Goal: Task Accomplishment & Management: Manage account settings

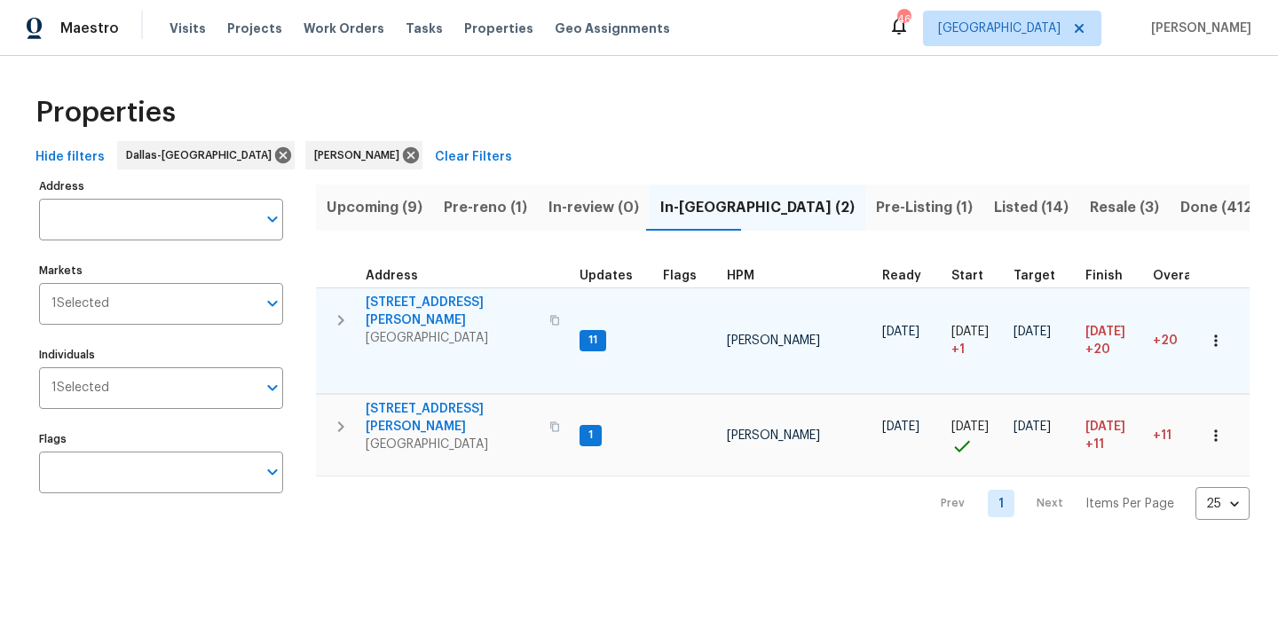
click at [396, 298] on span "120 Cole Rd" at bounding box center [452, 312] width 173 height 36
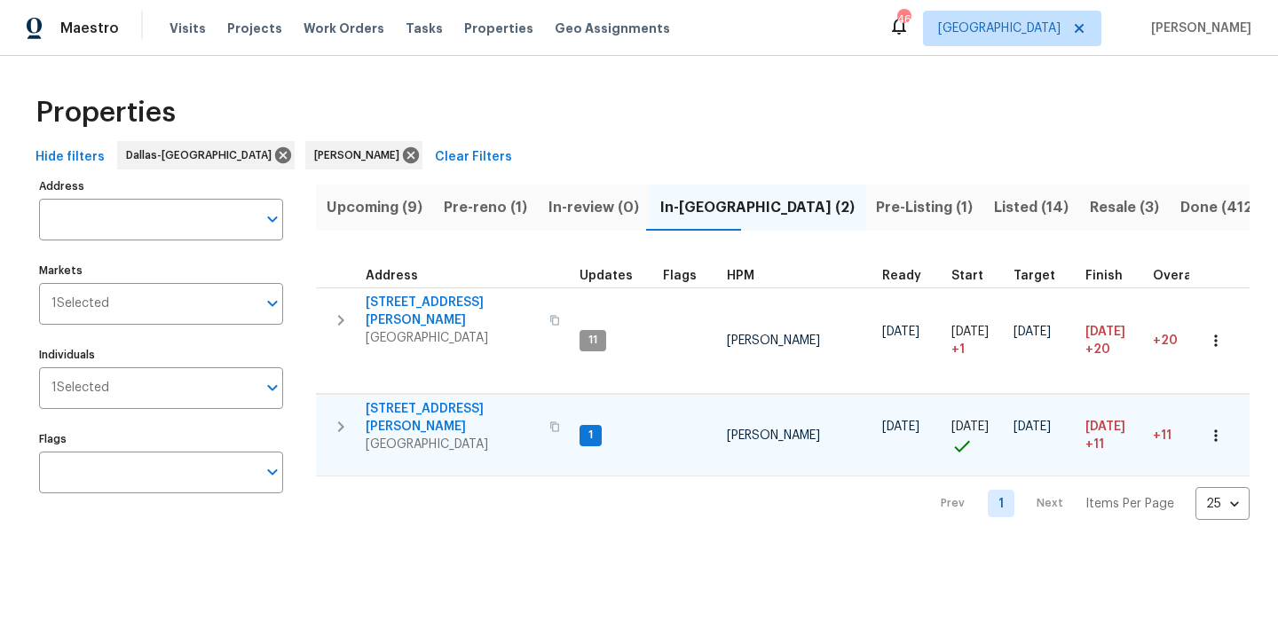
click at [425, 400] on span "4346 Hamilton Ave" at bounding box center [452, 418] width 173 height 36
click at [495, 216] on span "Pre-reno (1)" at bounding box center [485, 207] width 83 height 25
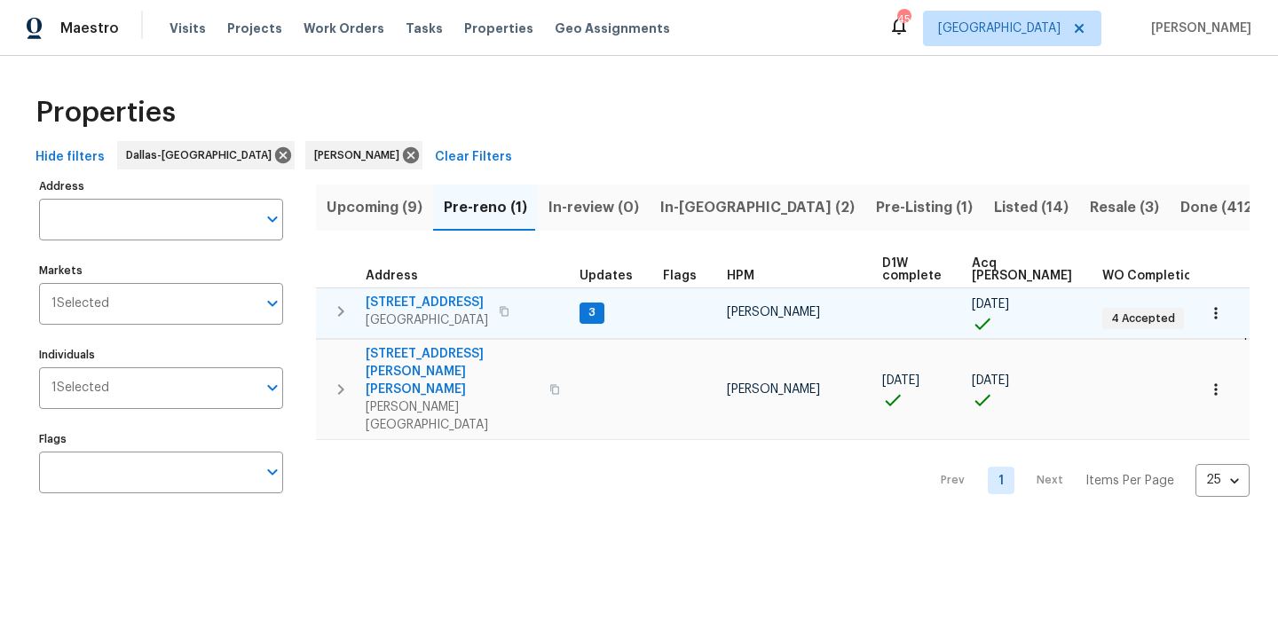
click at [430, 297] on span "5418 Bradford Dr" at bounding box center [427, 303] width 122 height 18
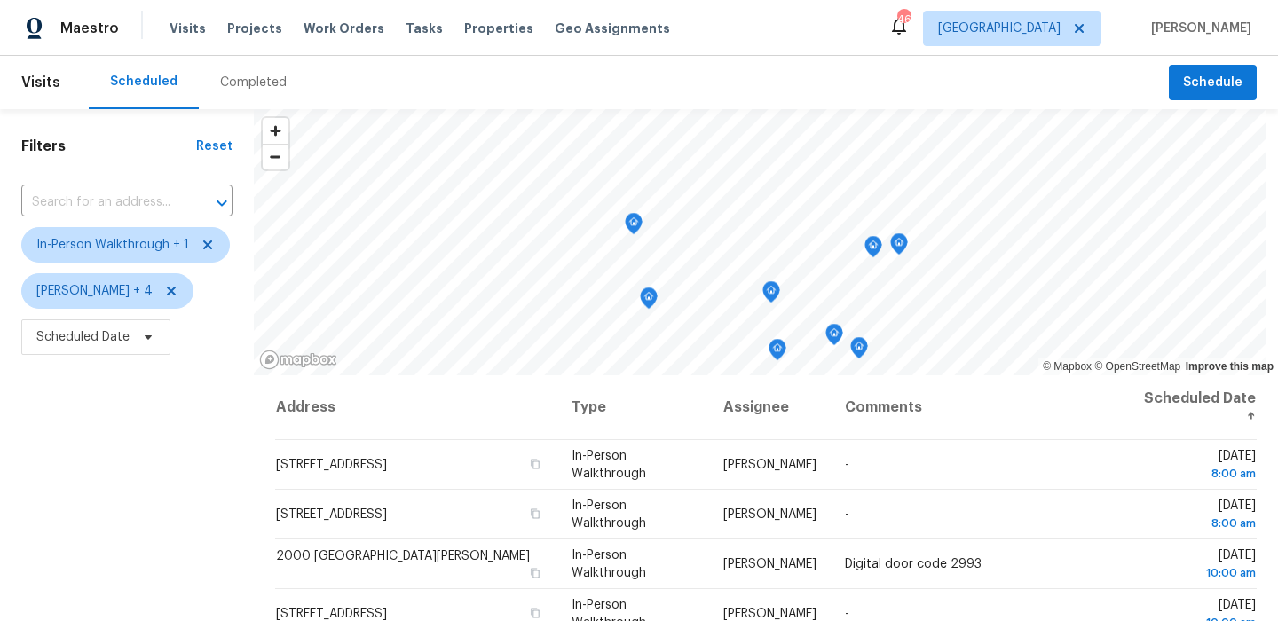
scroll to position [125, 0]
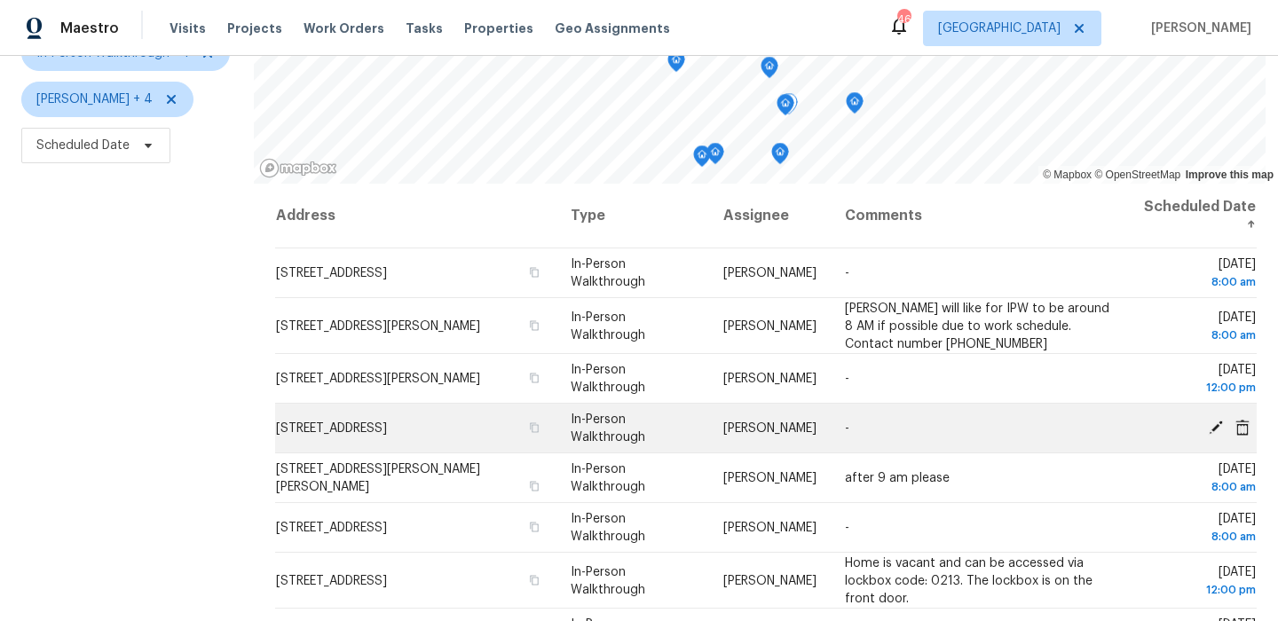
scroll to position [190, 0]
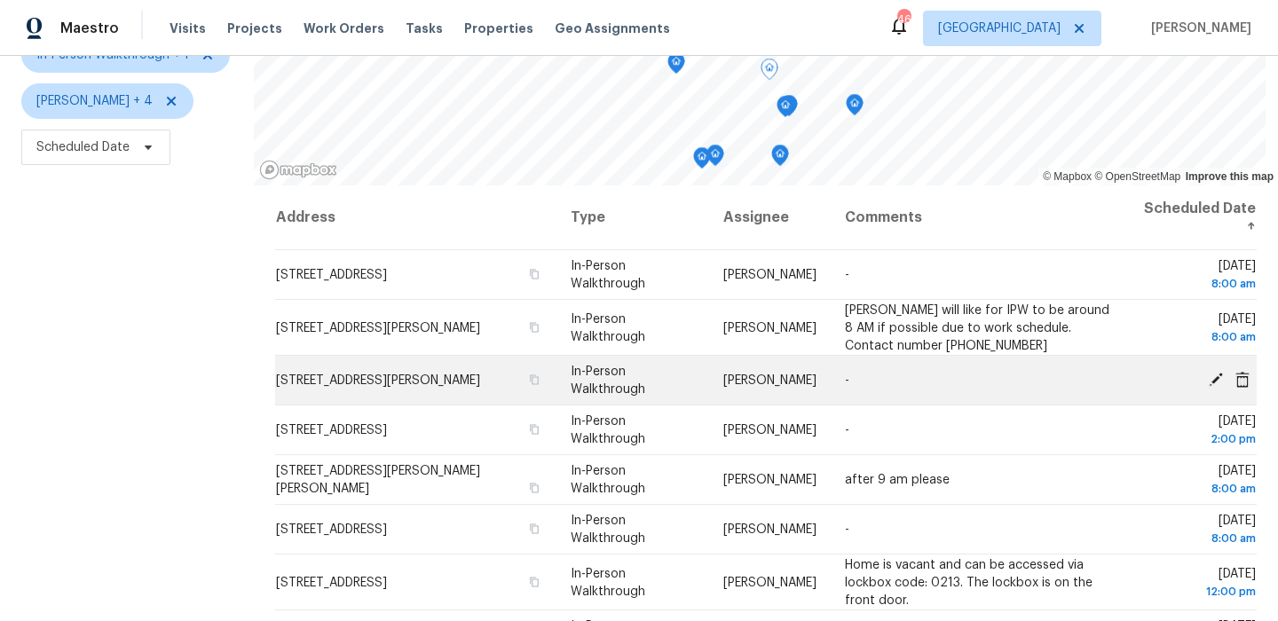
click at [1217, 382] on icon at bounding box center [1216, 379] width 16 height 16
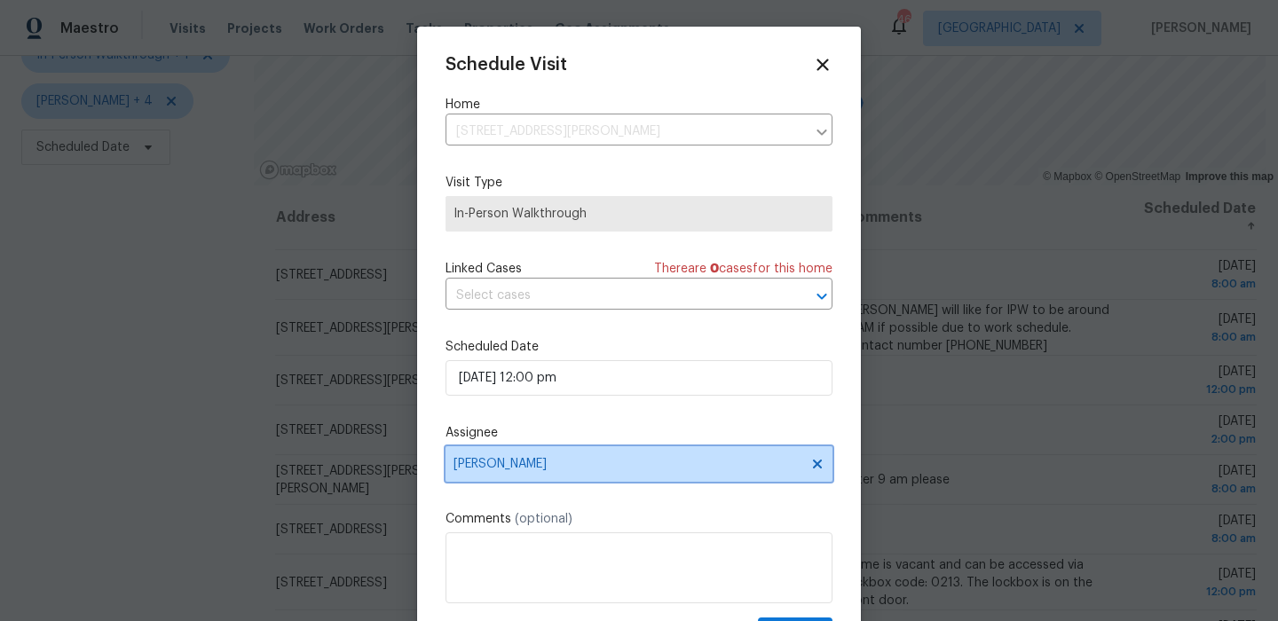
click at [639, 464] on span "[PERSON_NAME]" at bounding box center [628, 464] width 348 height 14
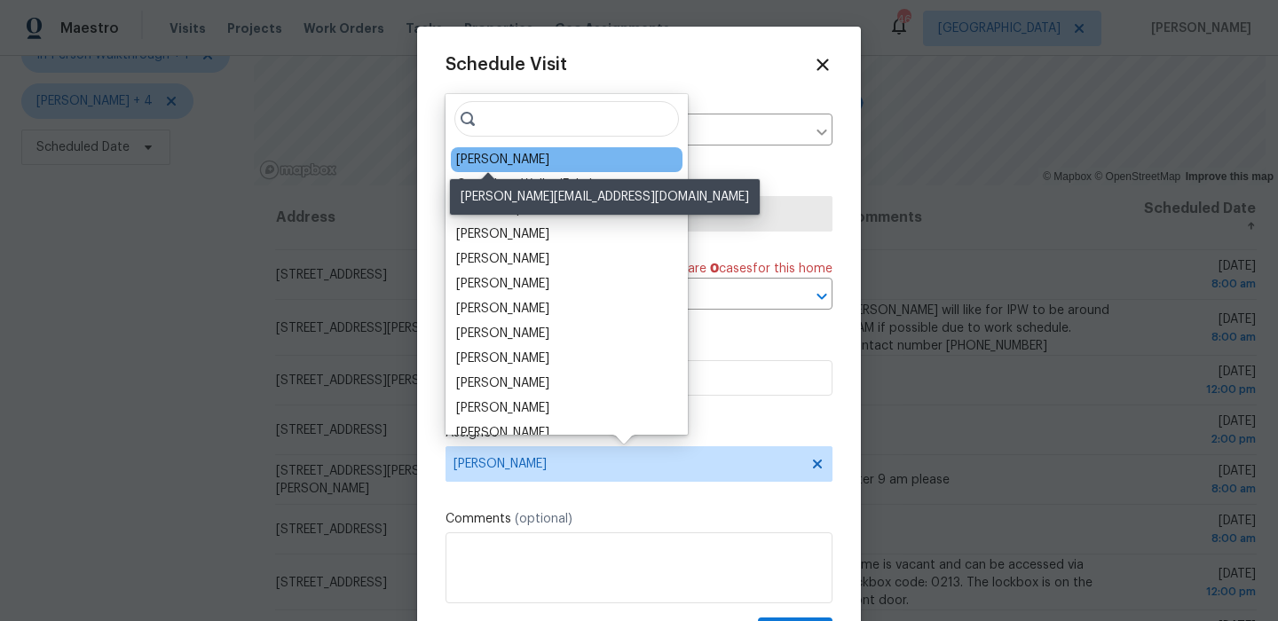
click at [488, 161] on div "Brad Limes" at bounding box center [502, 160] width 93 height 18
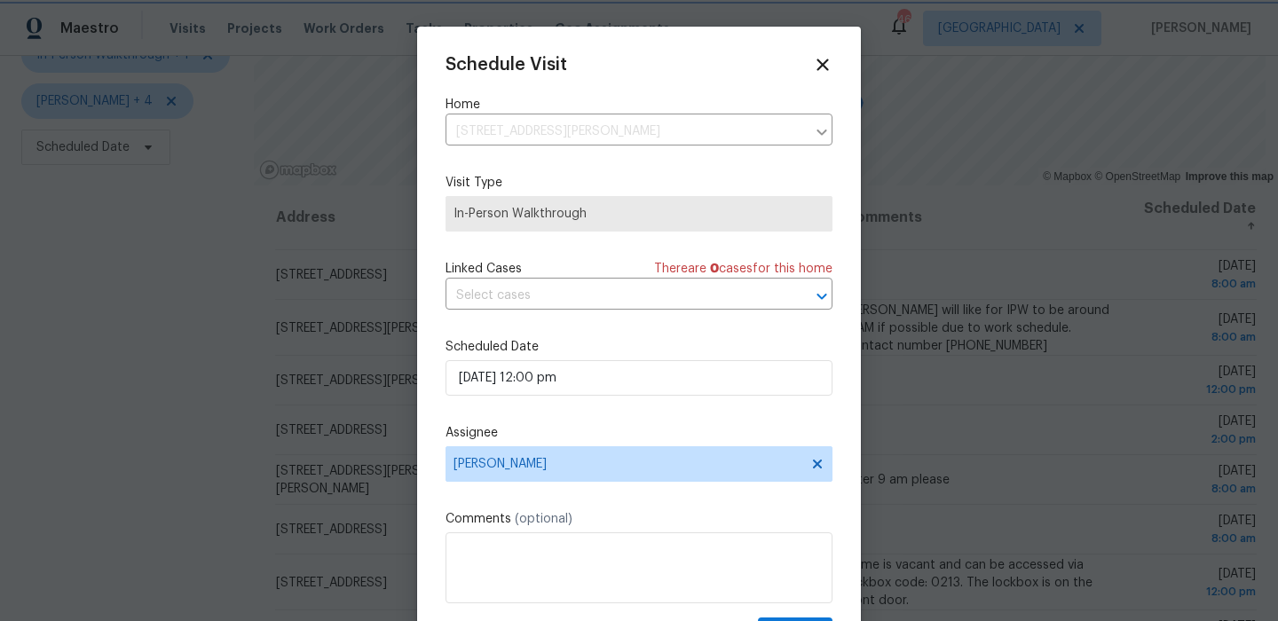
scroll to position [32, 0]
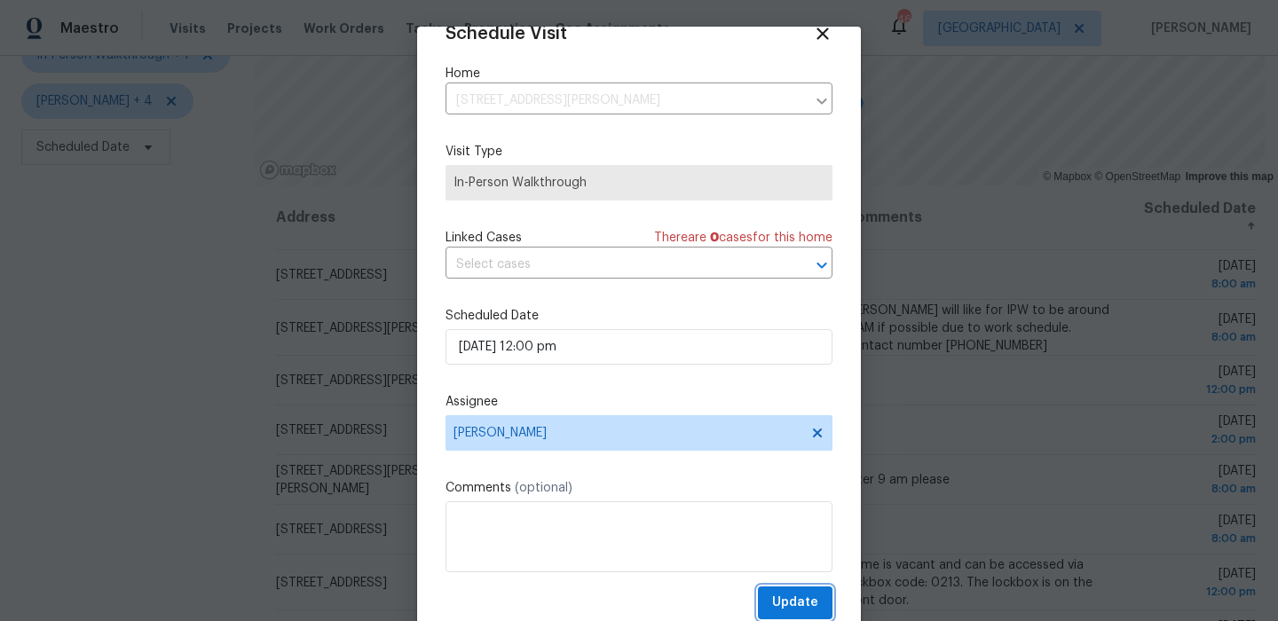
click at [776, 593] on span "Update" at bounding box center [795, 603] width 46 height 22
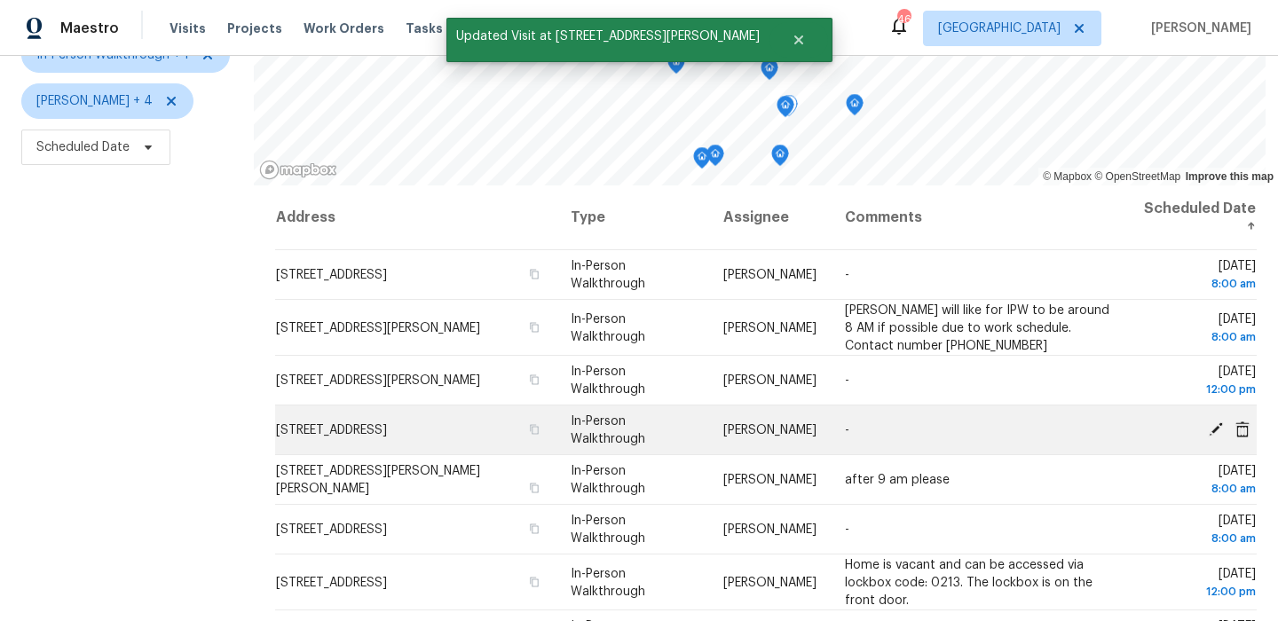
click at [1219, 428] on icon at bounding box center [1216, 429] width 14 height 14
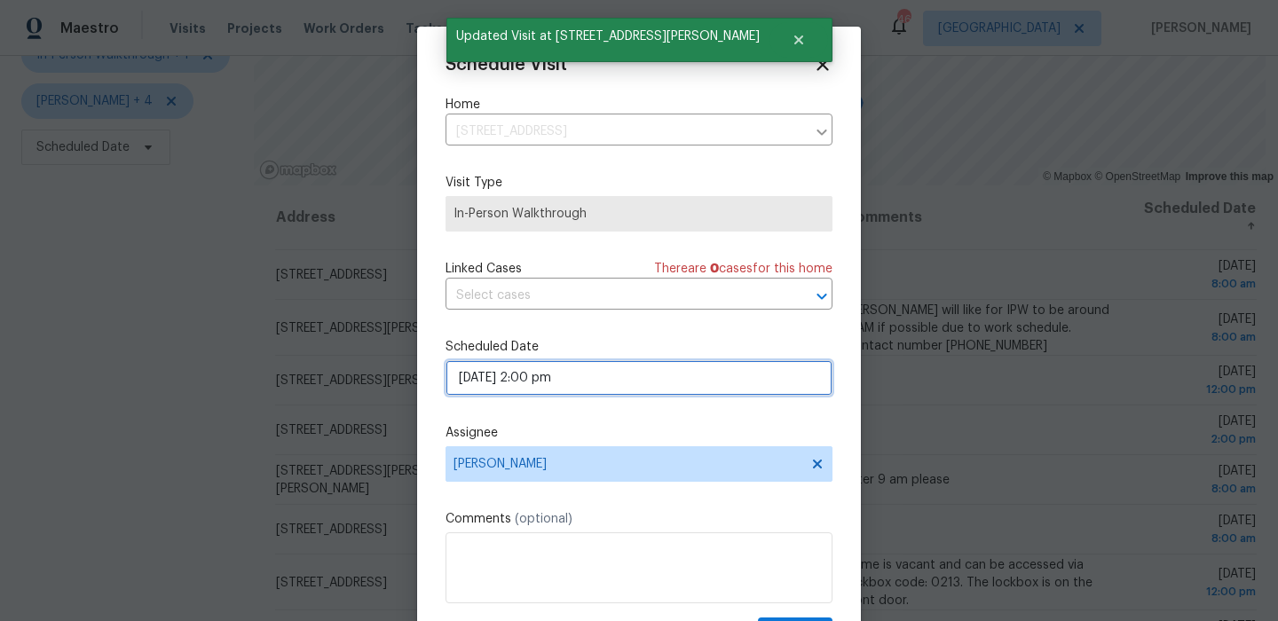
click at [562, 389] on input "10/04/2025 2:00 pm" at bounding box center [639, 378] width 387 height 36
select select "pm"
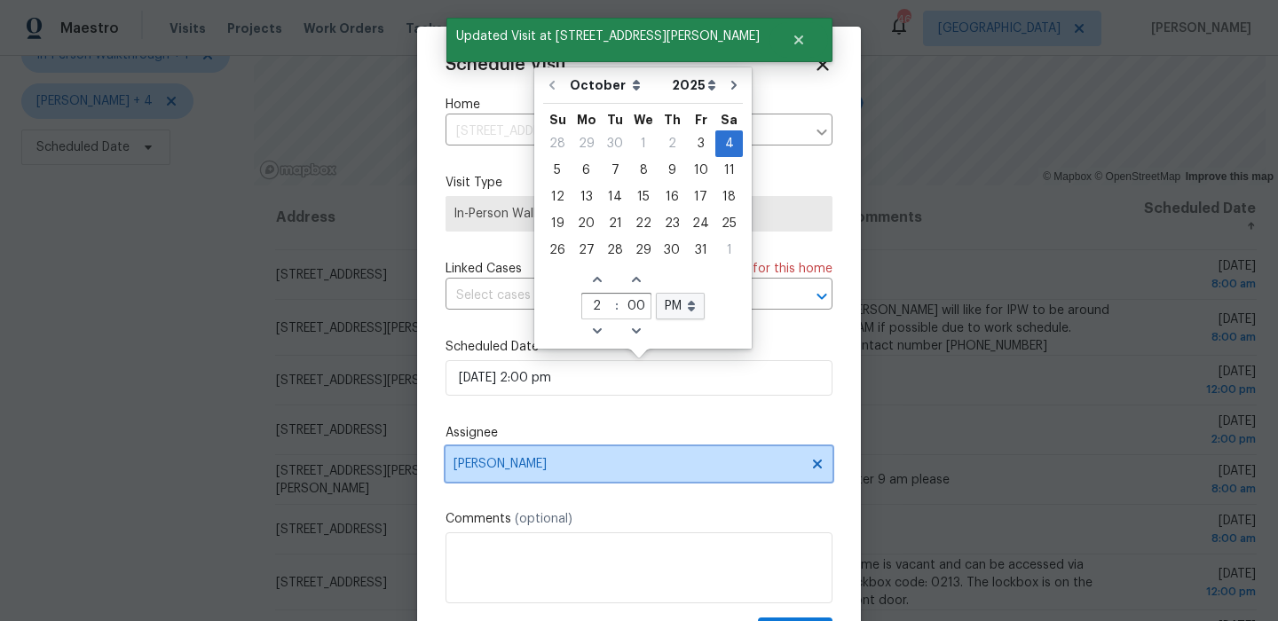
click at [578, 462] on span "[PERSON_NAME]" at bounding box center [628, 464] width 348 height 14
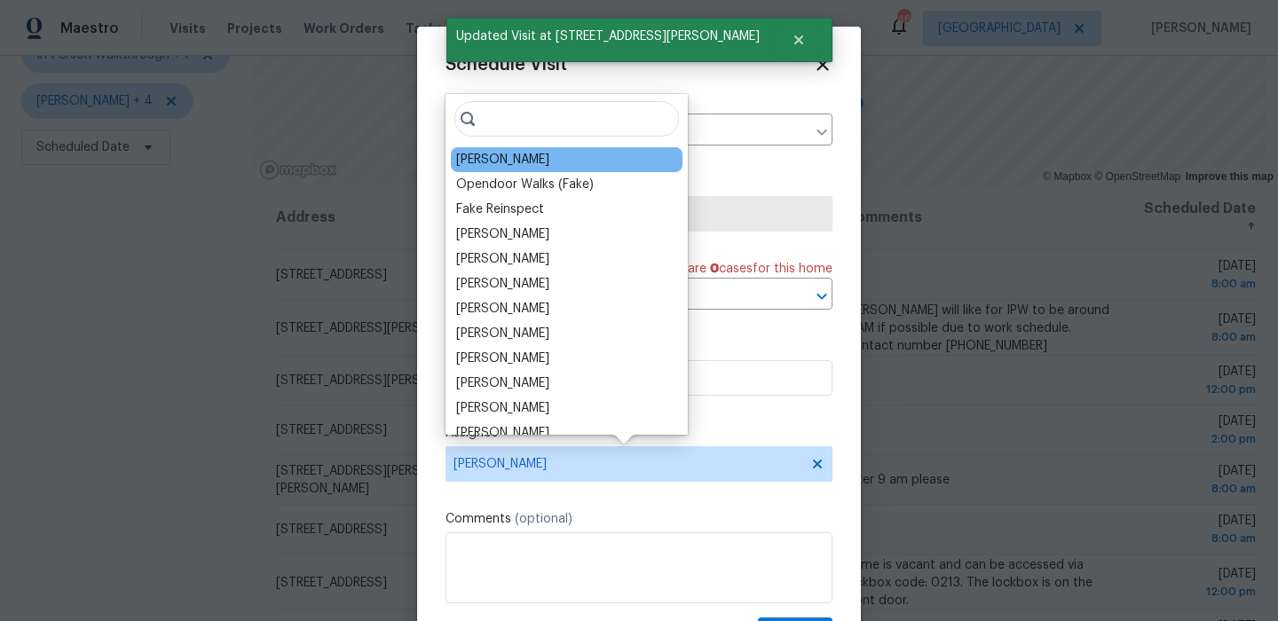
click at [511, 160] on div "Brad Limes" at bounding box center [502, 160] width 93 height 18
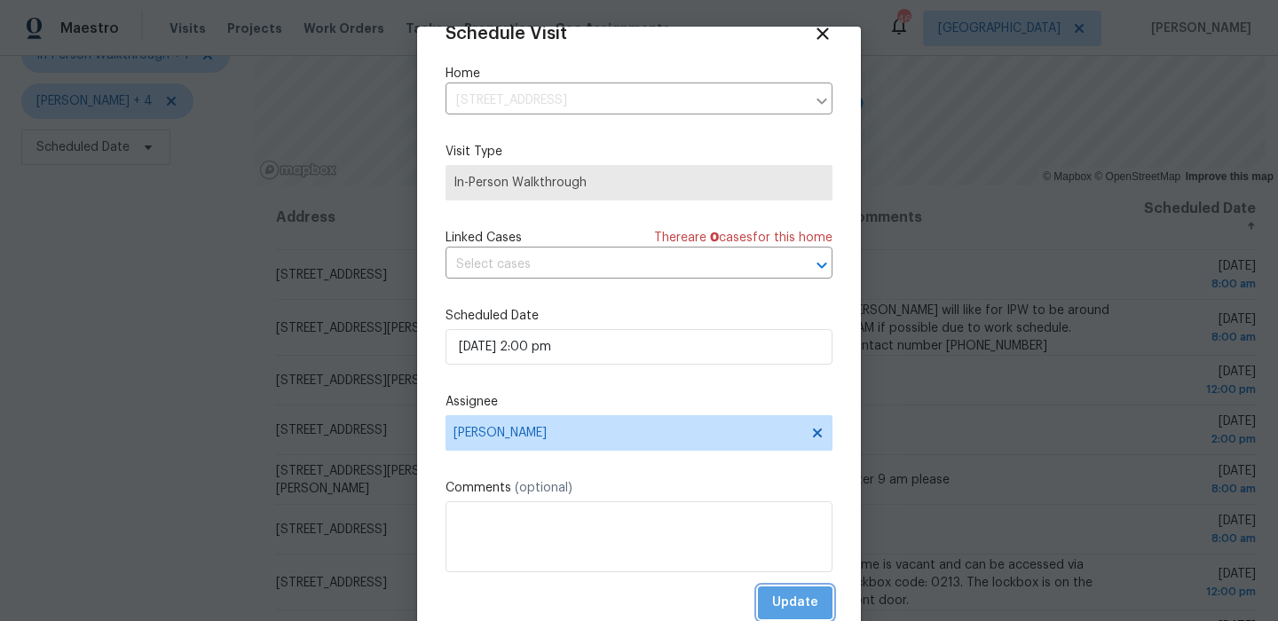
click at [782, 593] on span "Update" at bounding box center [795, 603] width 46 height 22
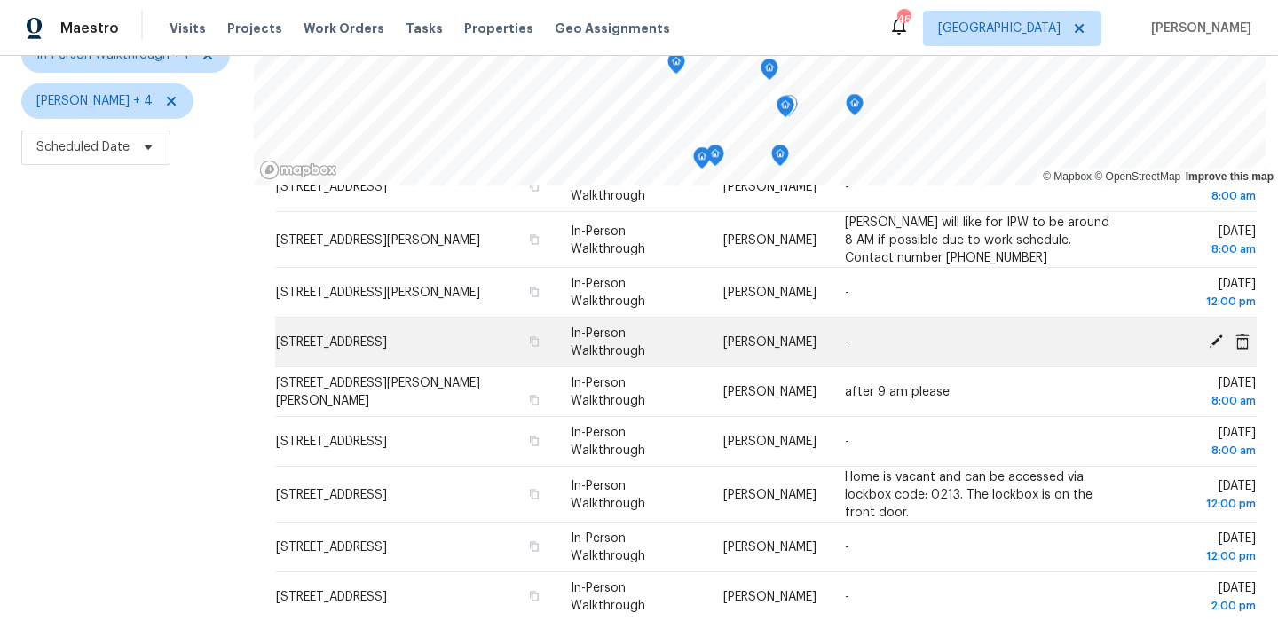
scroll to position [95, 0]
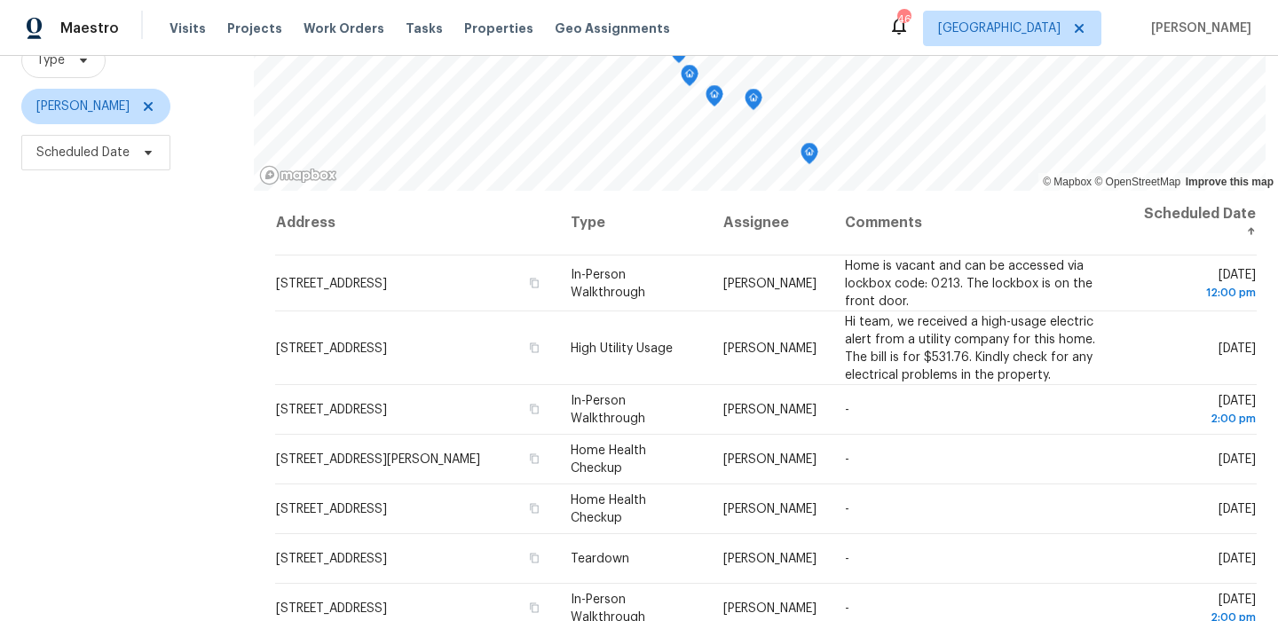
scroll to position [178, 0]
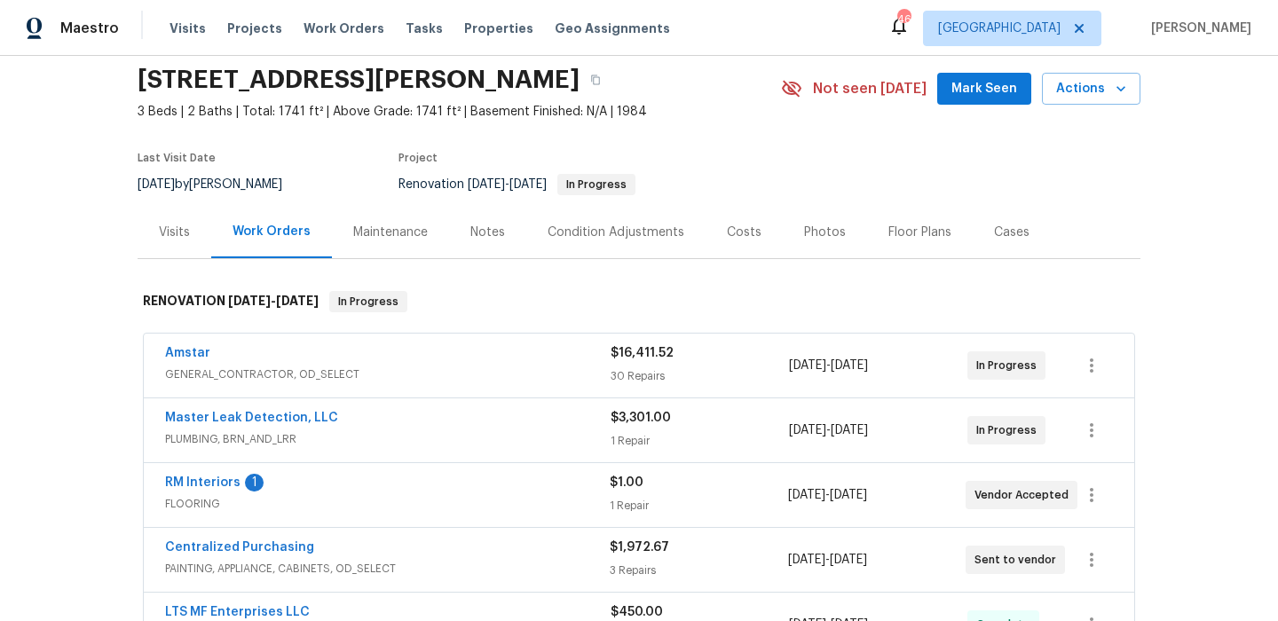
scroll to position [136, 0]
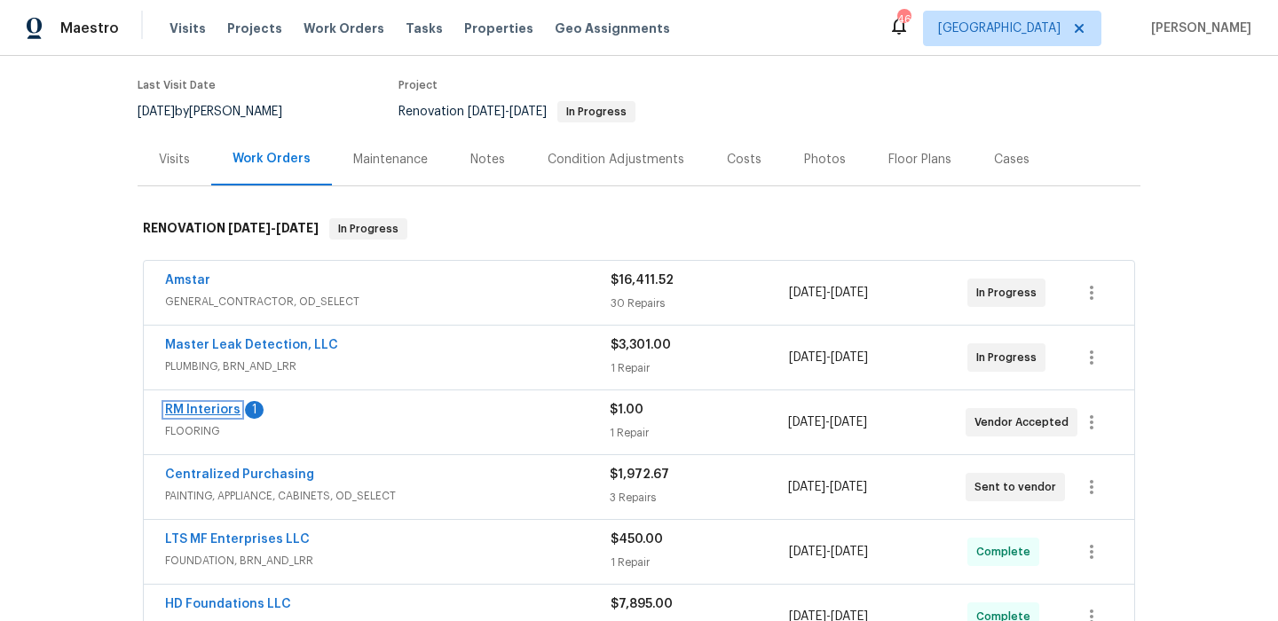
click at [221, 413] on link "RM Interiors" at bounding box center [202, 410] width 75 height 12
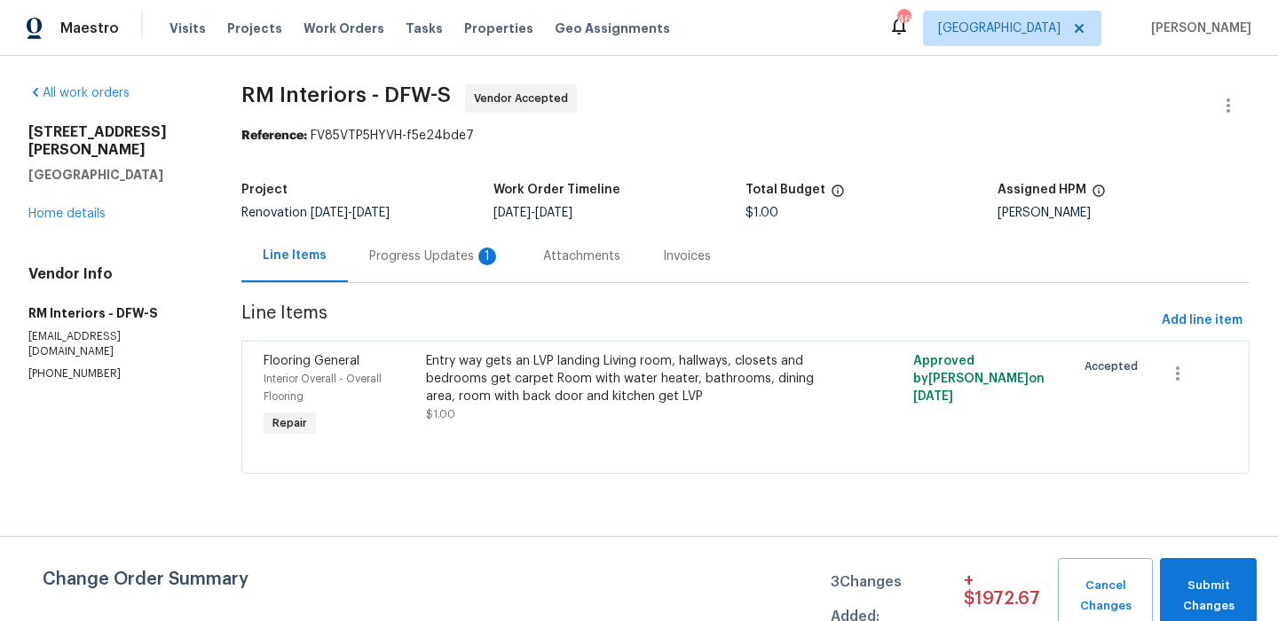
click at [457, 256] on div "Progress Updates 1" at bounding box center [434, 257] width 131 height 18
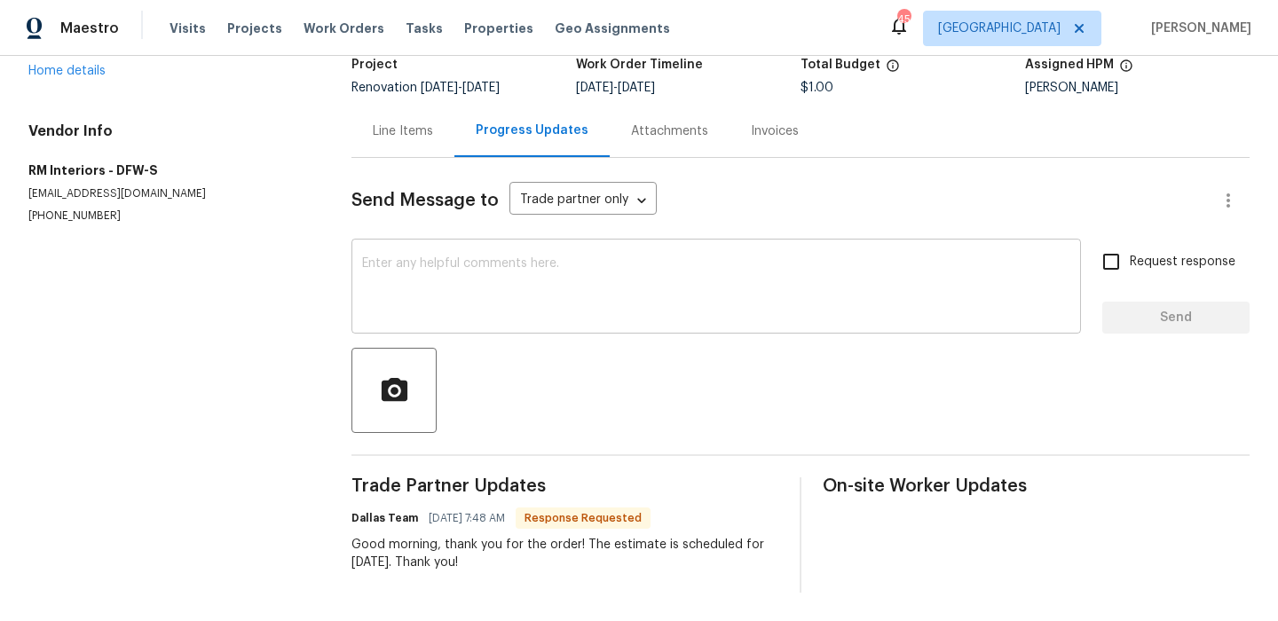
scroll to position [9, 0]
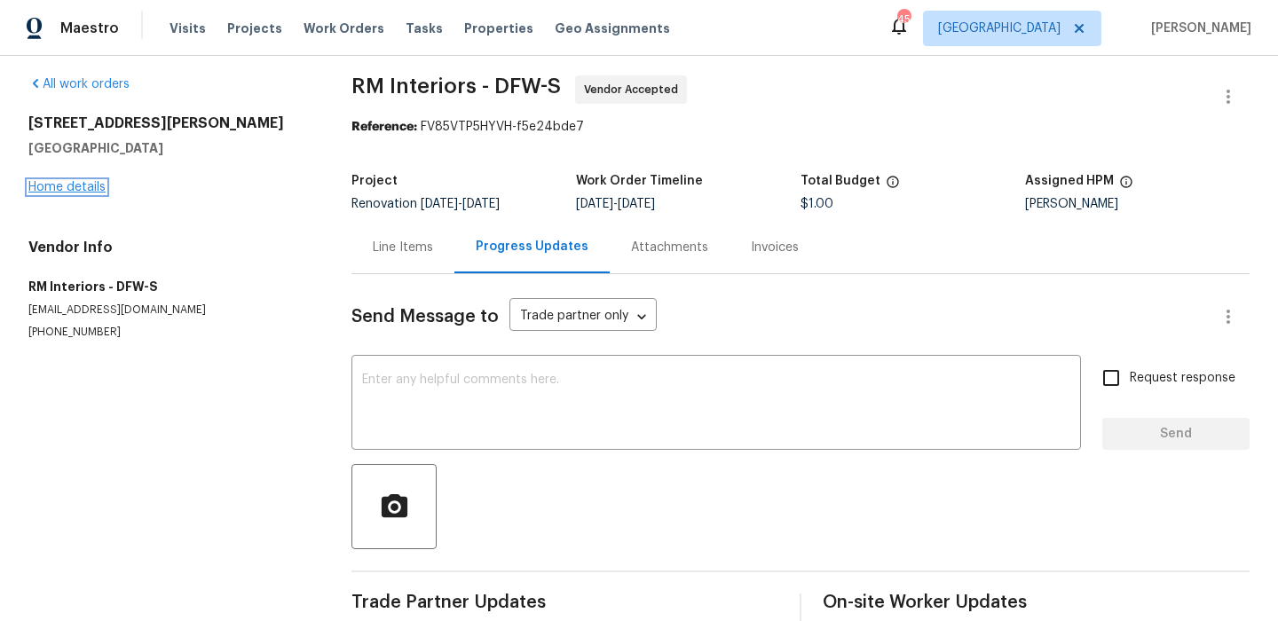
click at [83, 187] on link "Home details" at bounding box center [66, 187] width 77 height 12
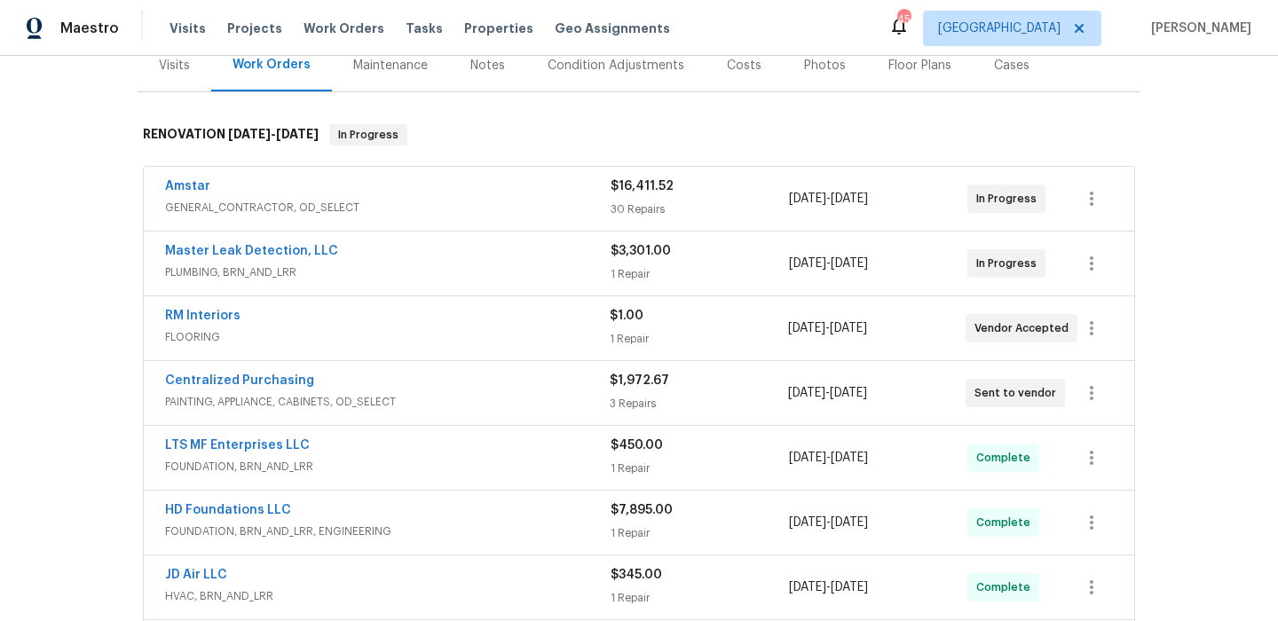
scroll to position [220, 0]
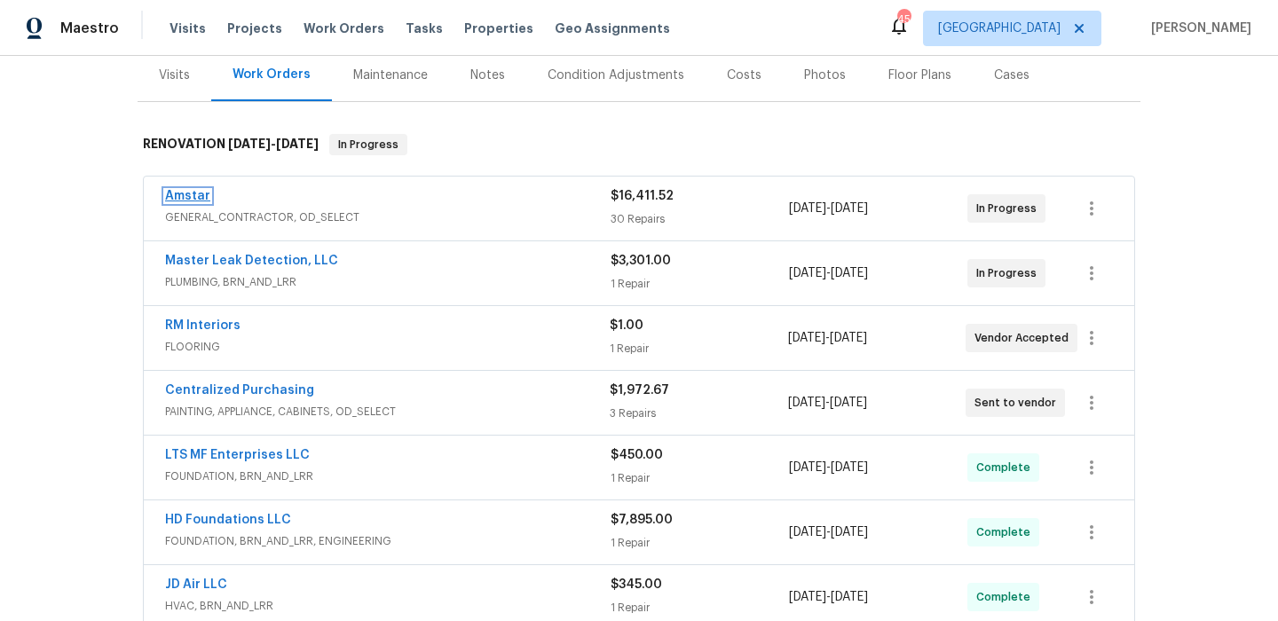
click at [182, 201] on link "Amstar" at bounding box center [187, 196] width 45 height 12
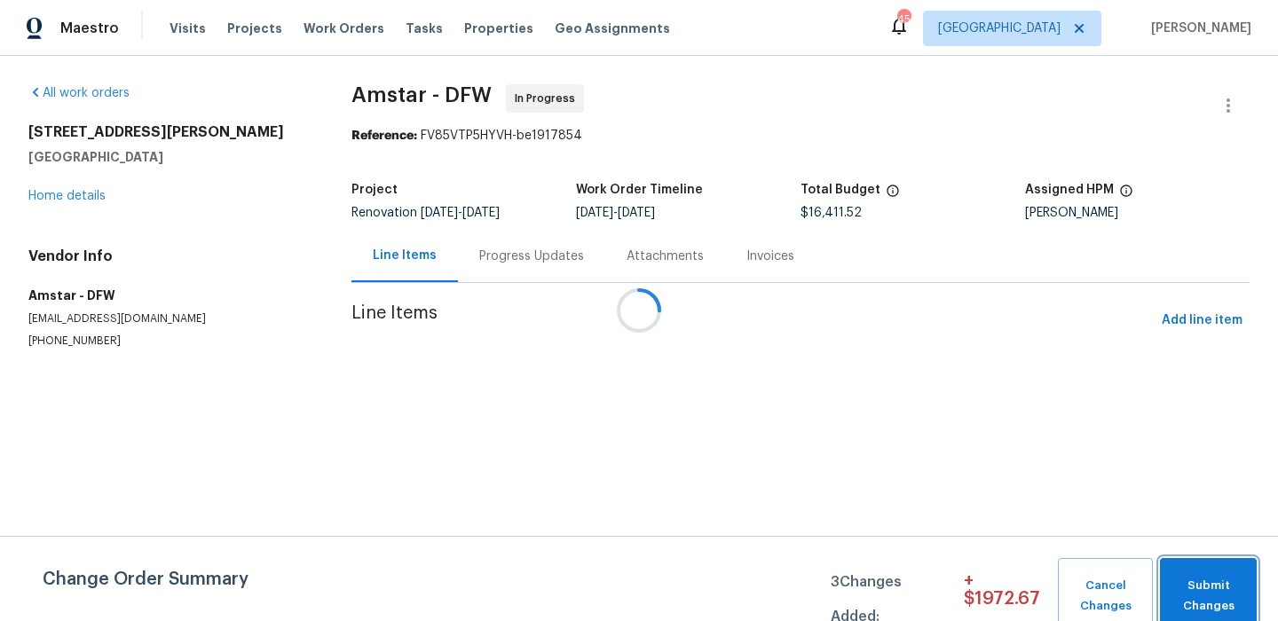
click at [1227, 586] on span "Submit Changes" at bounding box center [1208, 596] width 79 height 41
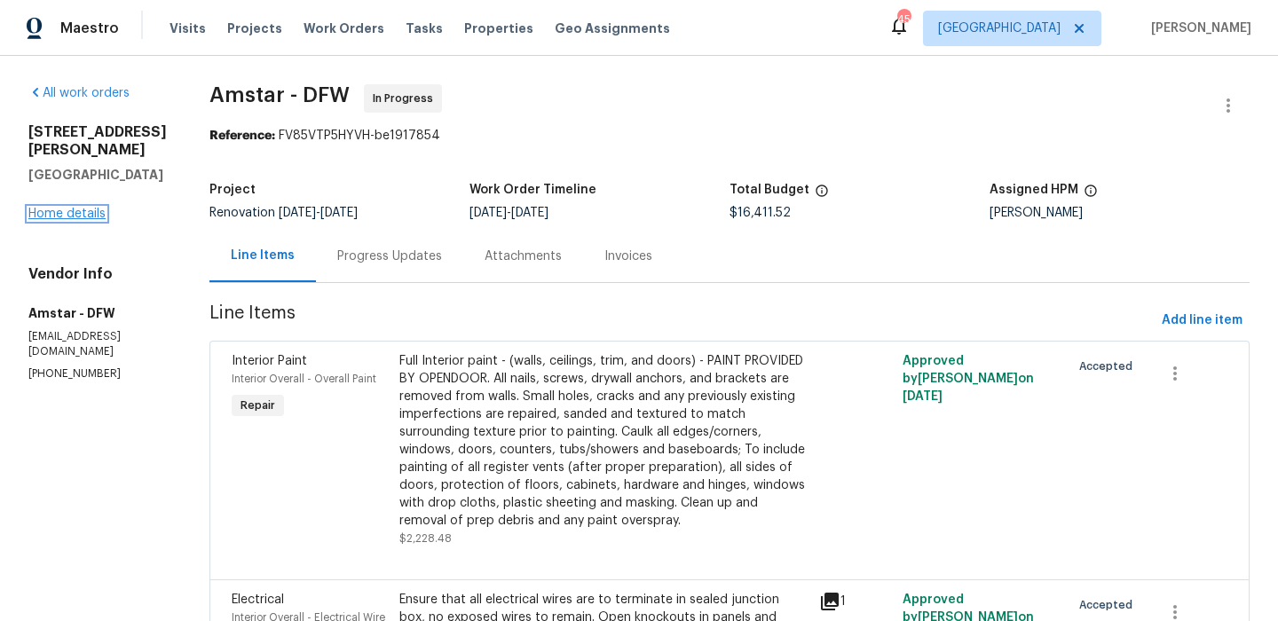
click at [88, 208] on link "Home details" at bounding box center [66, 214] width 77 height 12
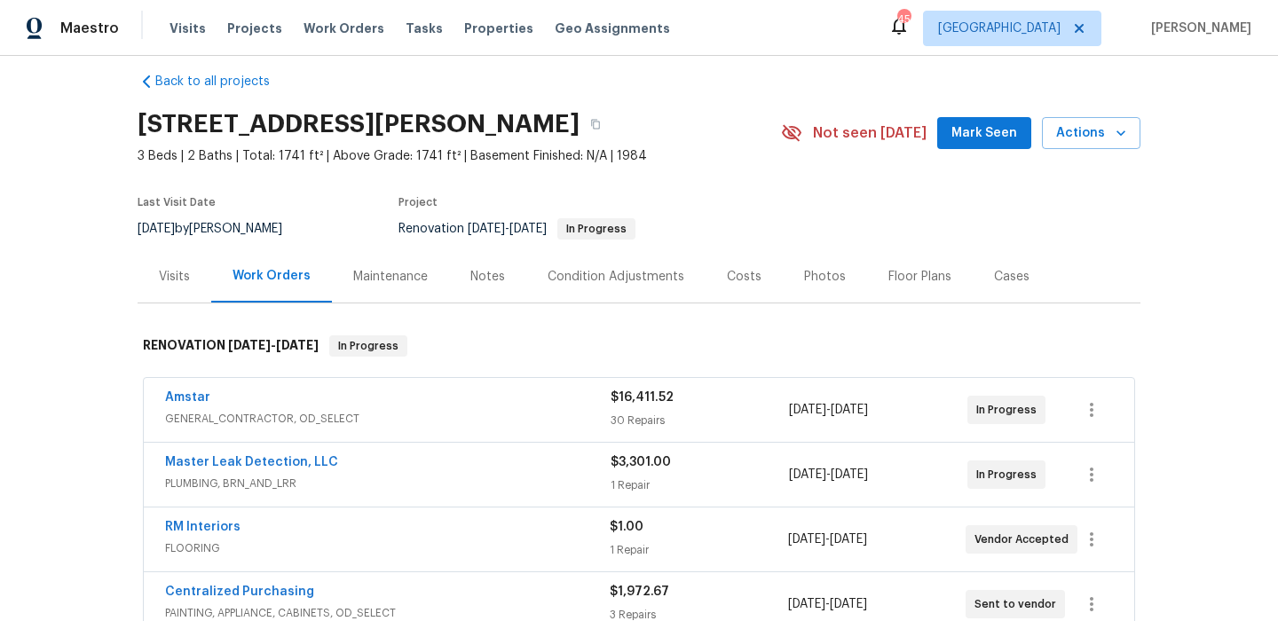
scroll to position [21, 0]
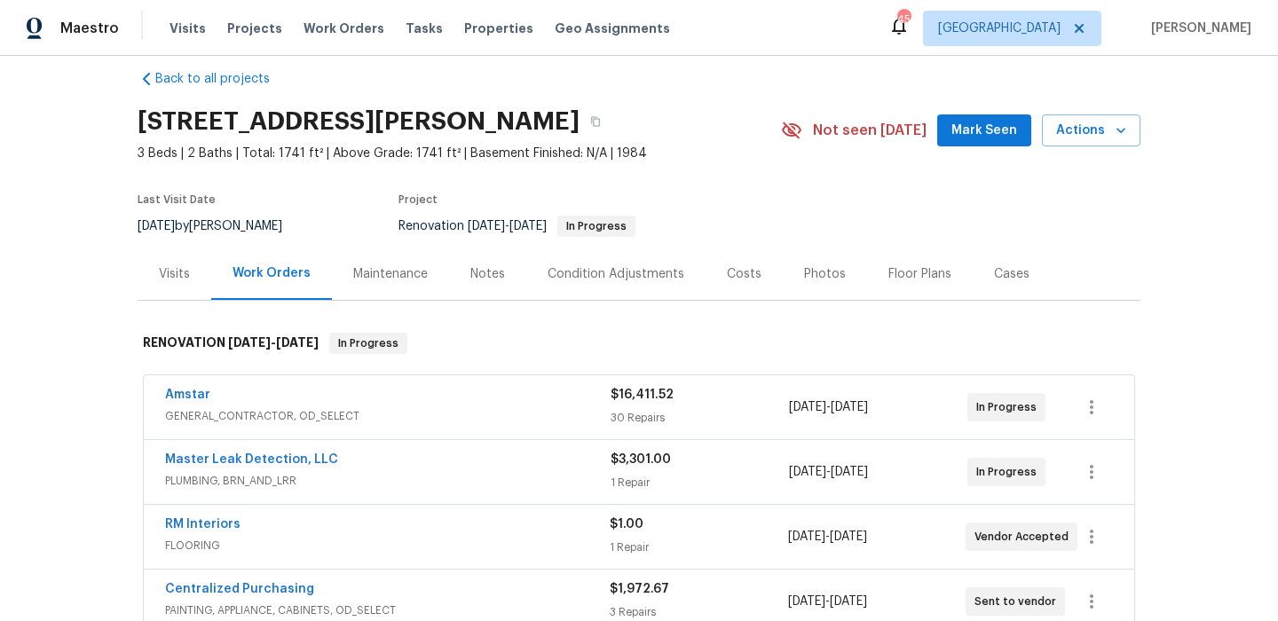
click at [275, 466] on span "Master Leak Detection, LLC" at bounding box center [251, 460] width 173 height 18
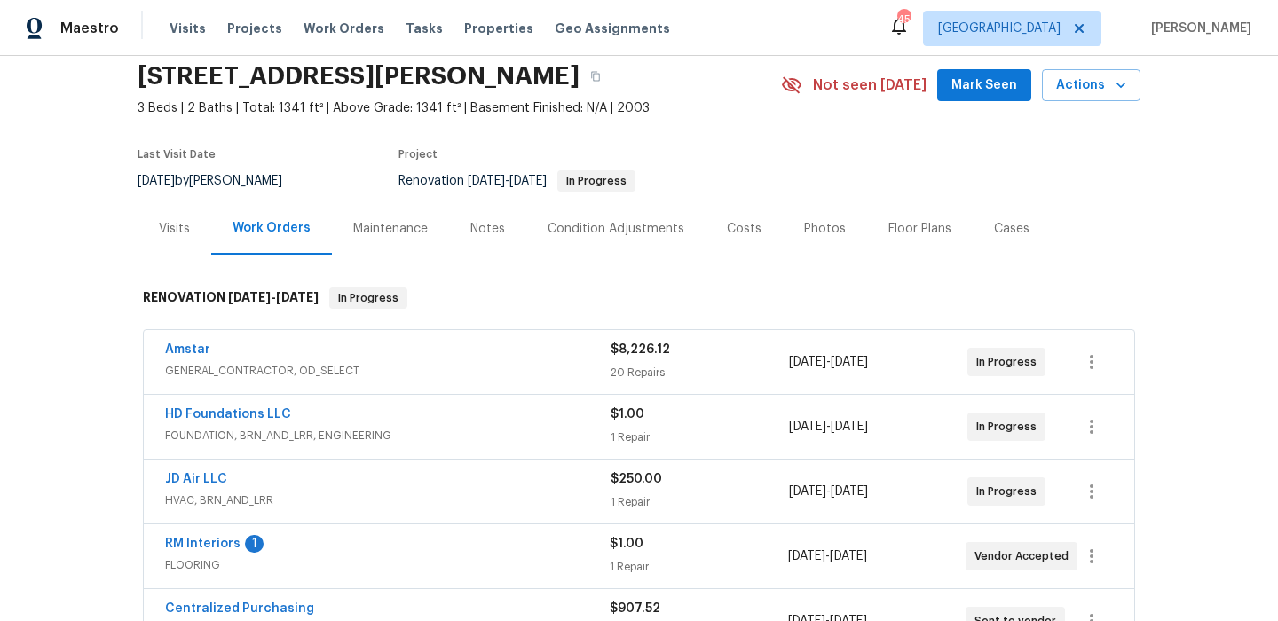
scroll to position [202, 0]
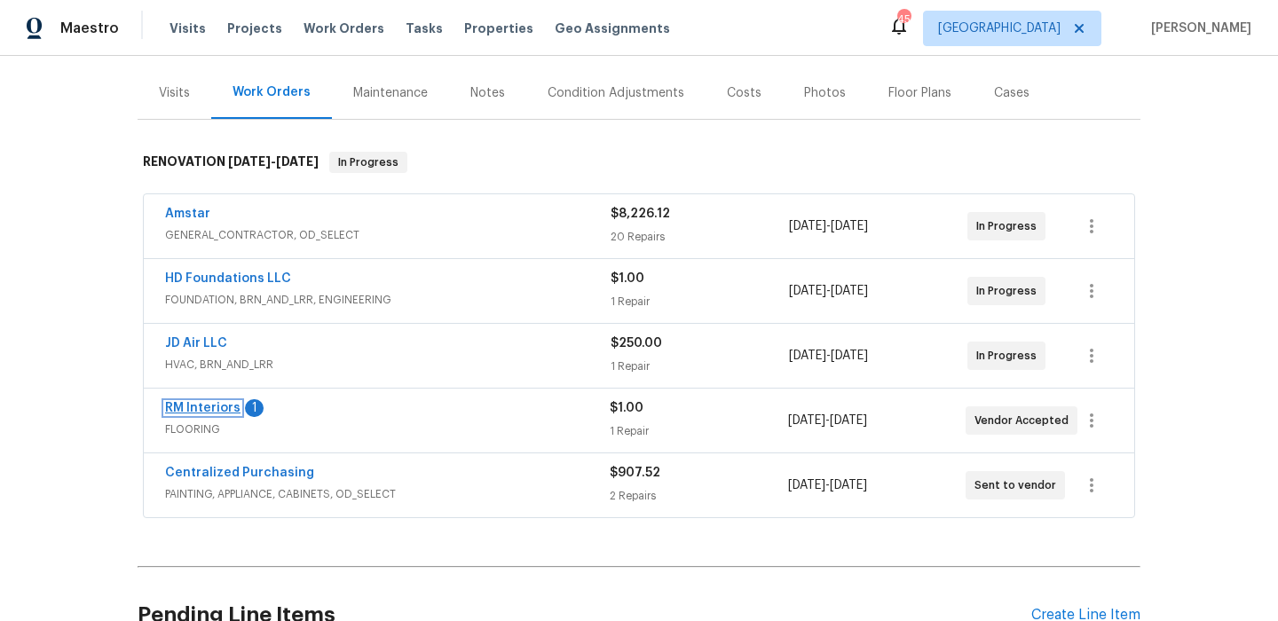
click at [209, 406] on link "RM Interiors" at bounding box center [202, 408] width 75 height 12
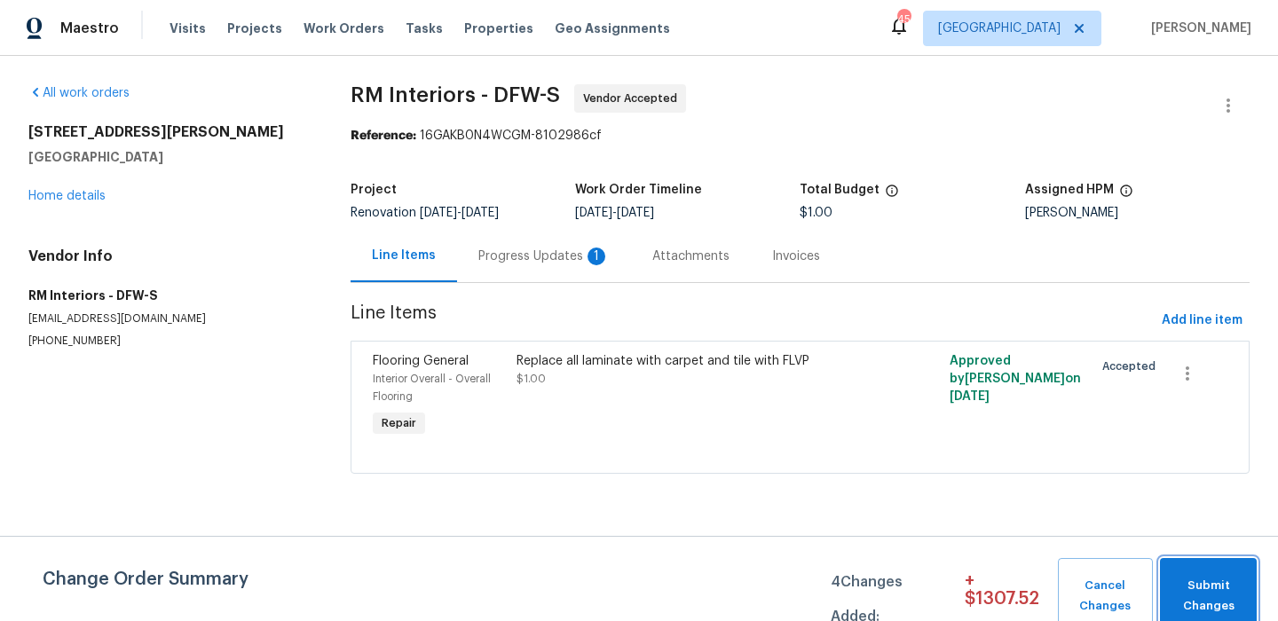
click at [1216, 583] on span "Submit Changes" at bounding box center [1208, 596] width 79 height 41
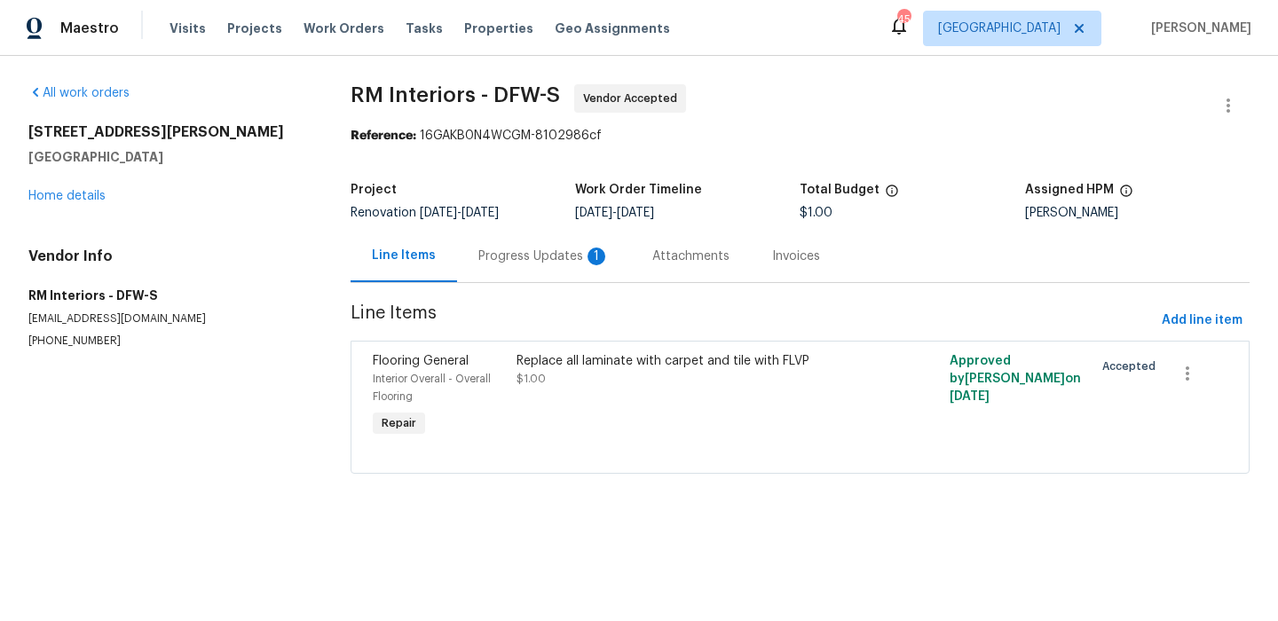
click at [525, 257] on div "Progress Updates 1" at bounding box center [543, 257] width 131 height 18
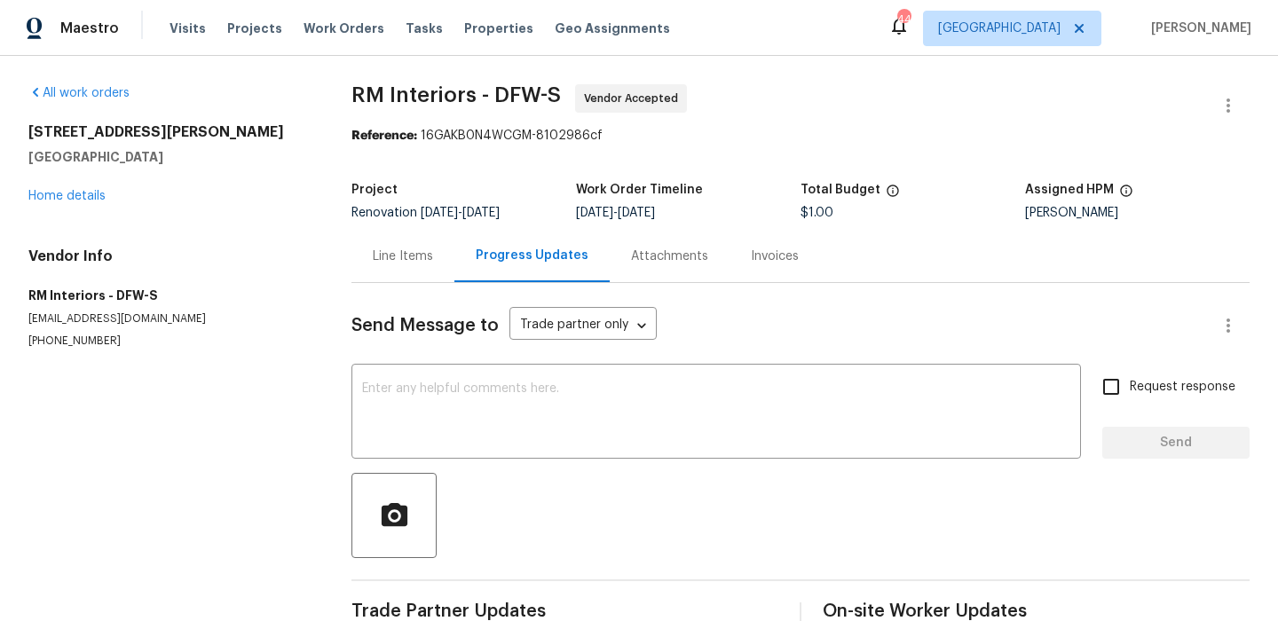
click at [99, 205] on div "All work orders 4346 Hamilton Ave Dallas, TX 75210 Home details Vendor Info RM …" at bounding box center [168, 216] width 280 height 265
click at [99, 199] on link "Home details" at bounding box center [66, 196] width 77 height 12
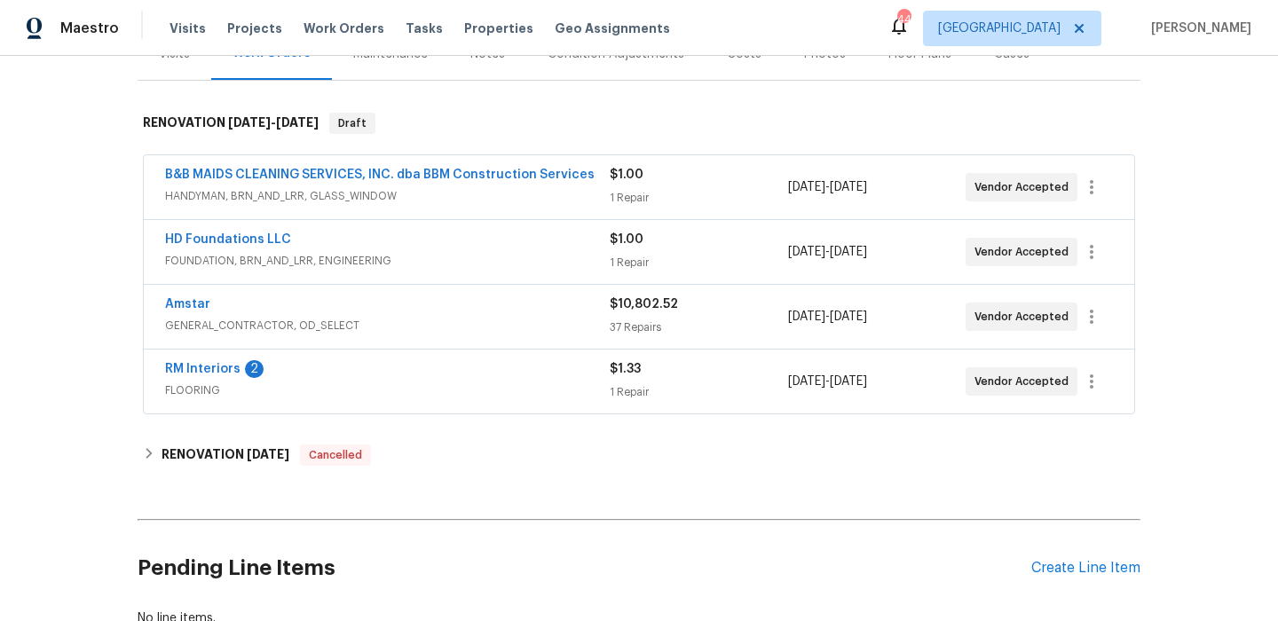
scroll to position [248, 0]
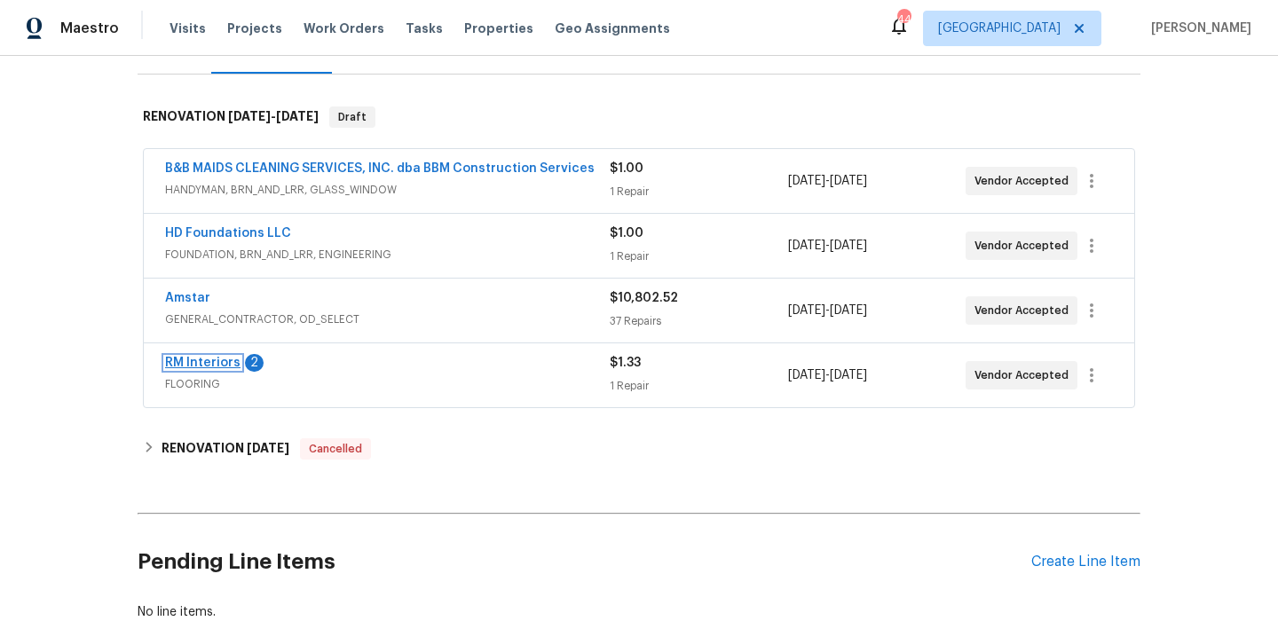
click at [207, 358] on link "RM Interiors" at bounding box center [202, 363] width 75 height 12
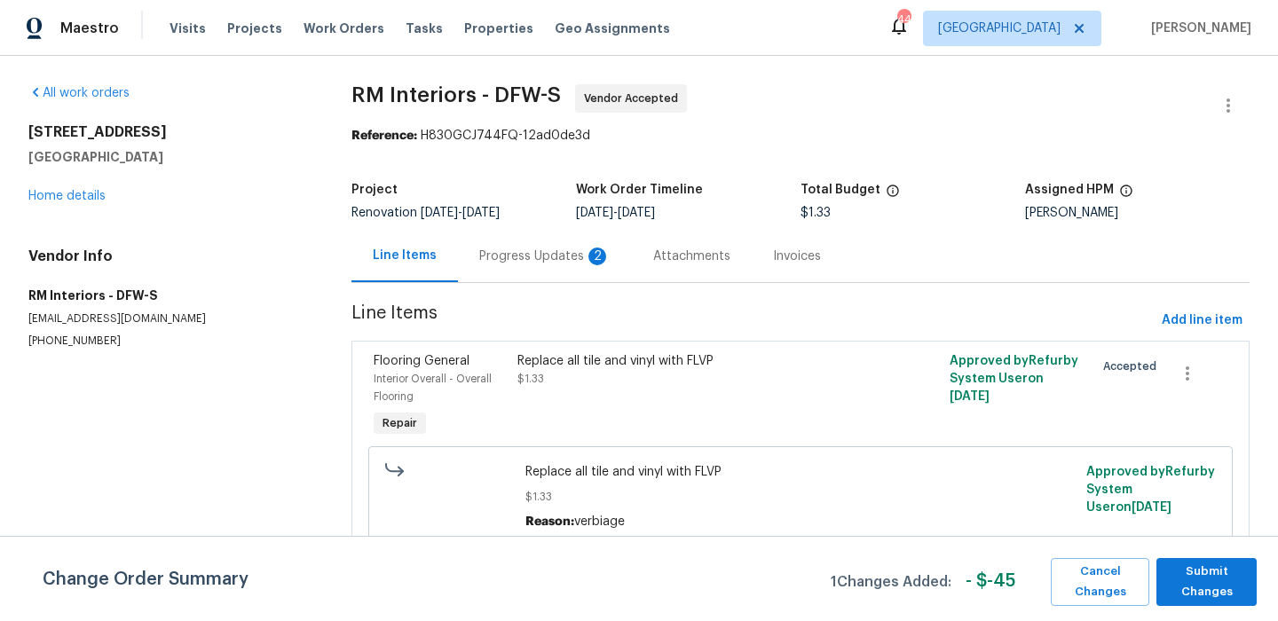
click at [503, 257] on div "Progress Updates 2" at bounding box center [544, 257] width 131 height 18
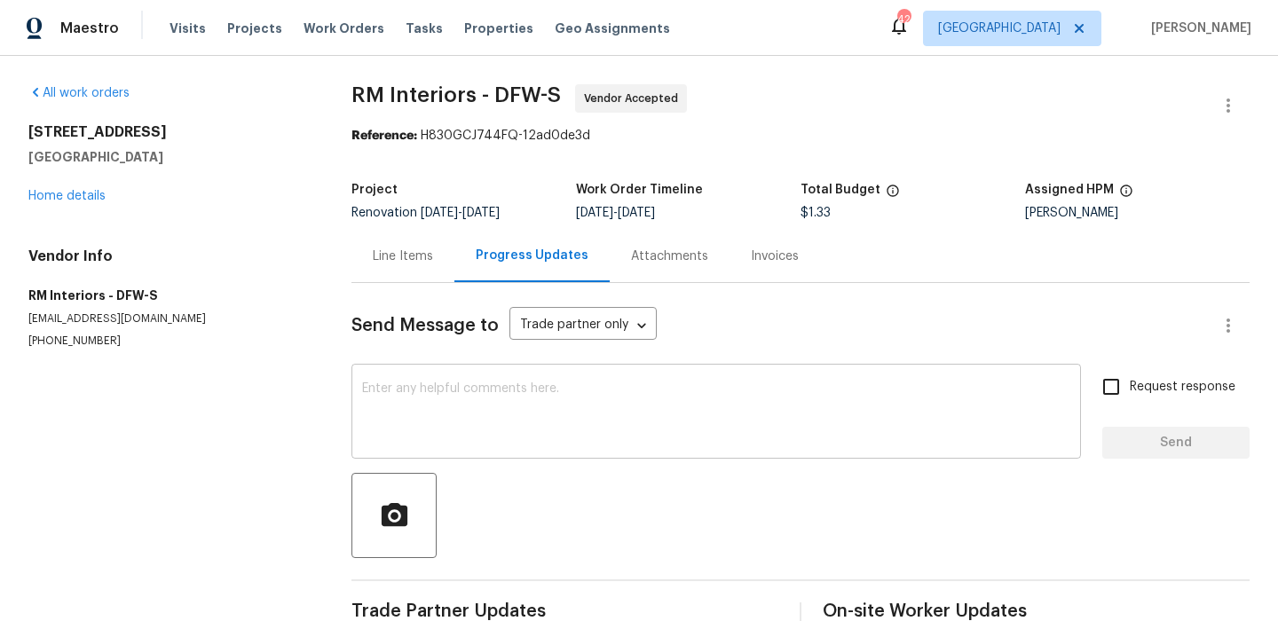
scroll to position [351, 0]
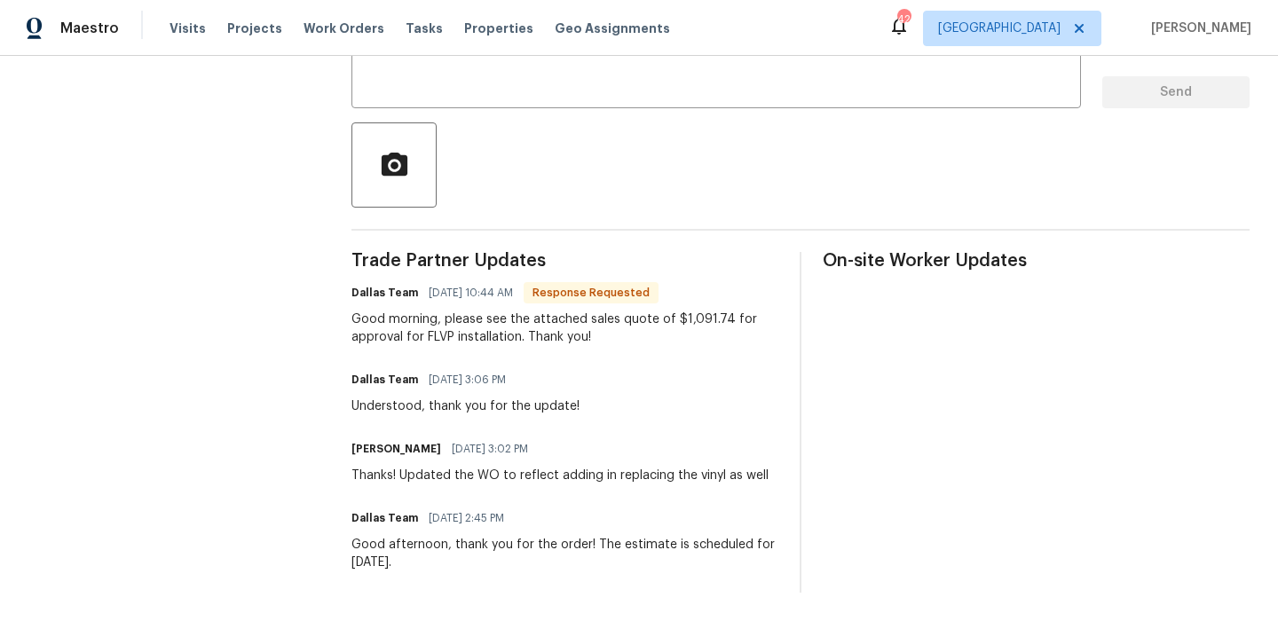
click at [597, 322] on div "Good morning, please see the attached sales quote of $1,091.74 for approval for…" at bounding box center [565, 329] width 427 height 36
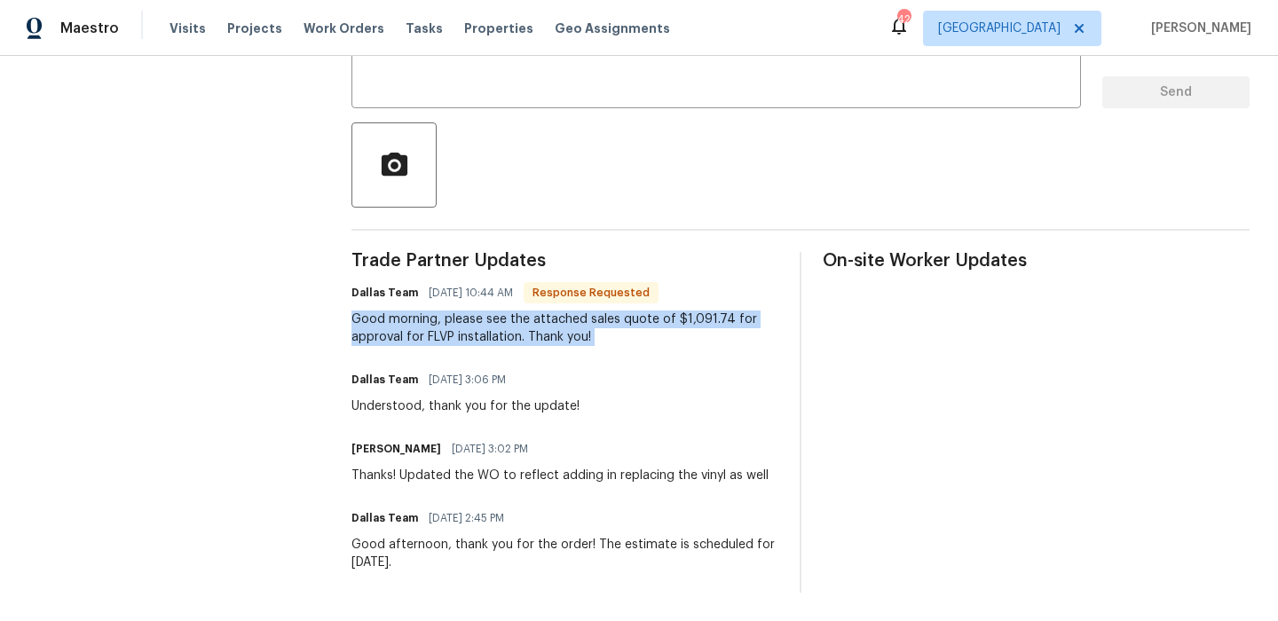
click at [597, 322] on div "Good morning, please see the attached sales quote of $1,091.74 for approval for…" at bounding box center [565, 329] width 427 height 36
copy div "Good morning, please see the attached sales quote of $1,091.74 for approval for…"
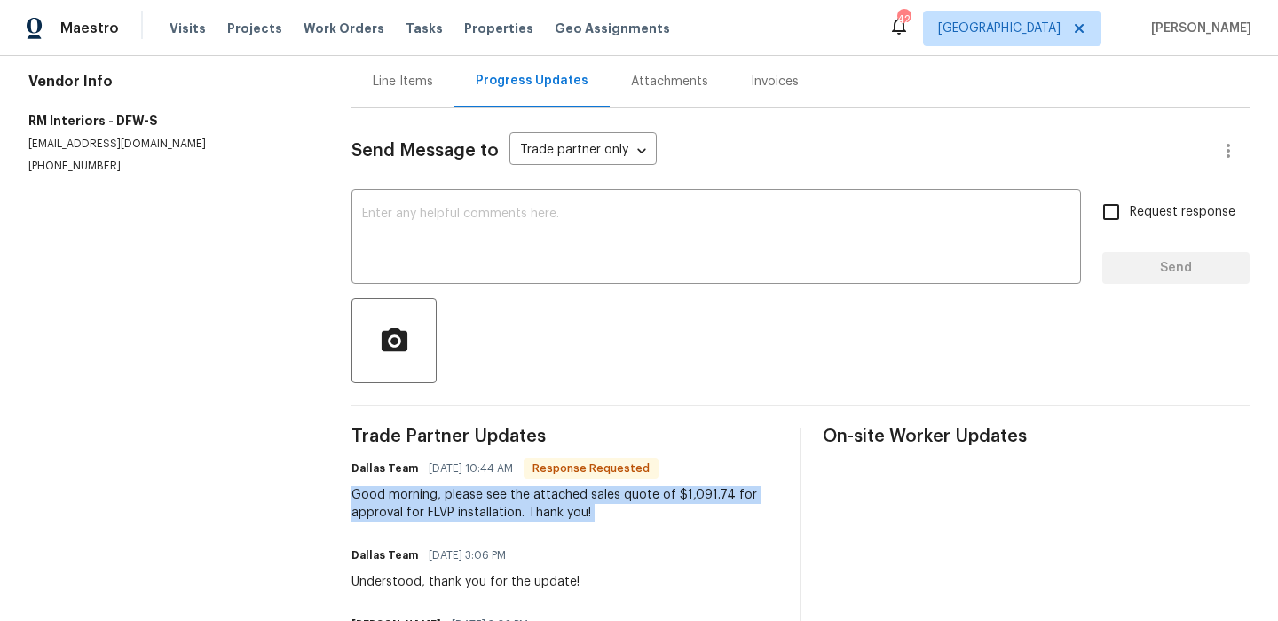
scroll to position [158, 0]
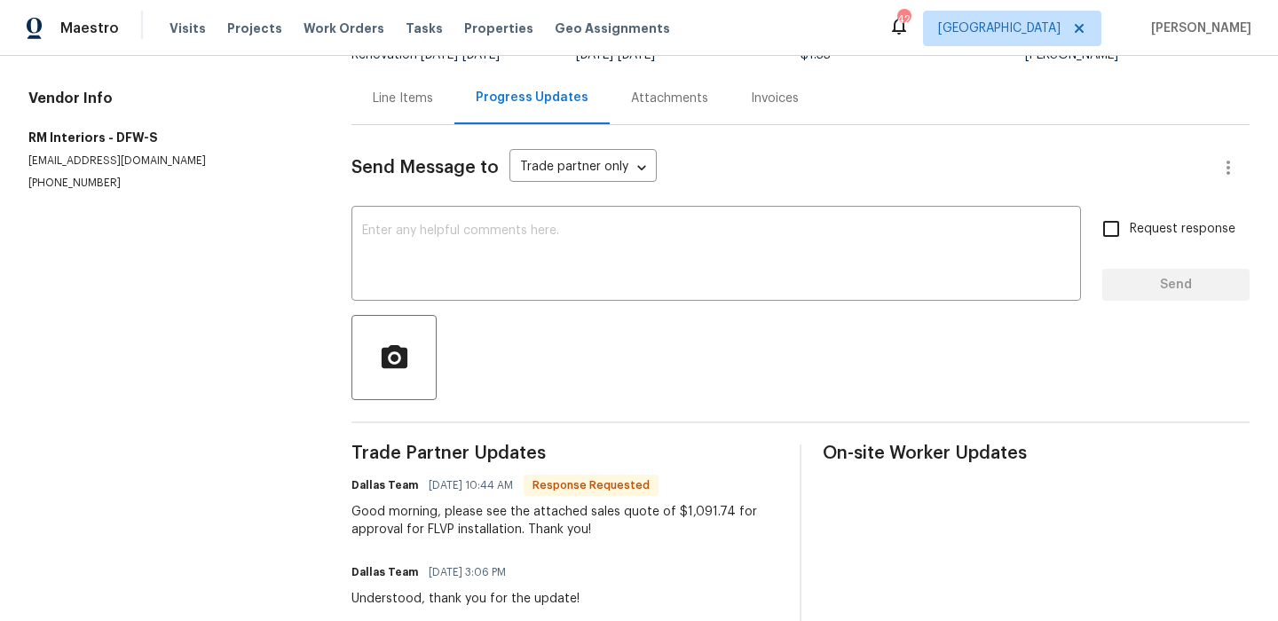
click at [407, 110] on div "Line Items" at bounding box center [403, 98] width 103 height 52
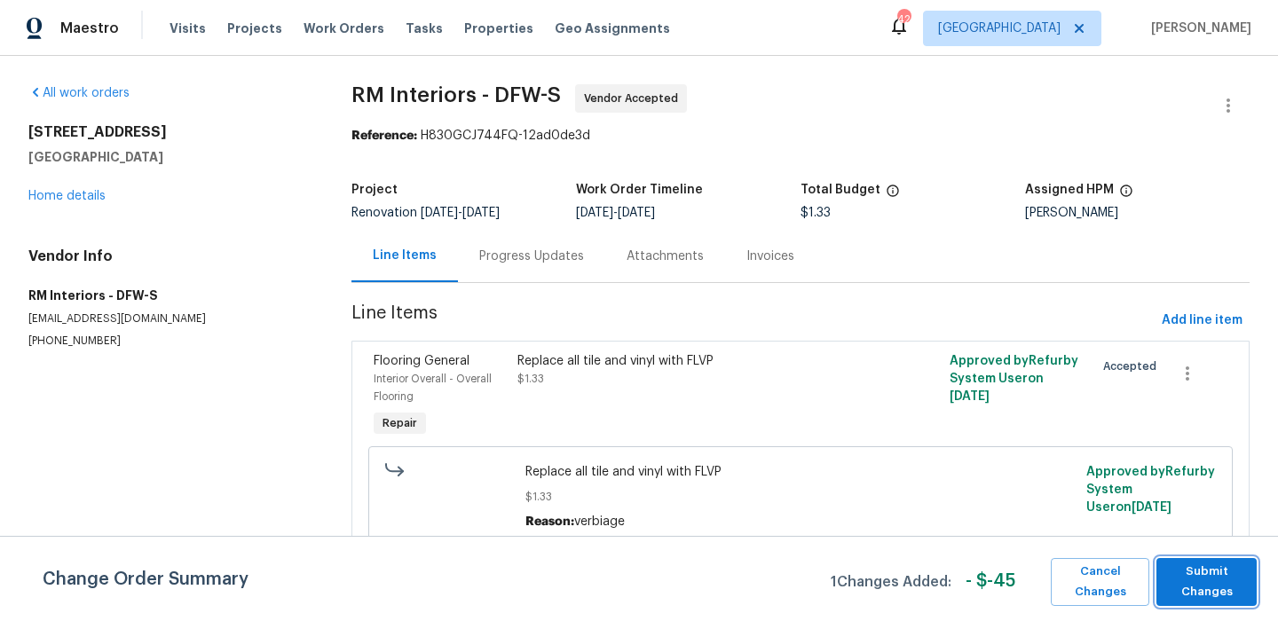
click at [1234, 584] on span "Submit Changes" at bounding box center [1206, 582] width 83 height 41
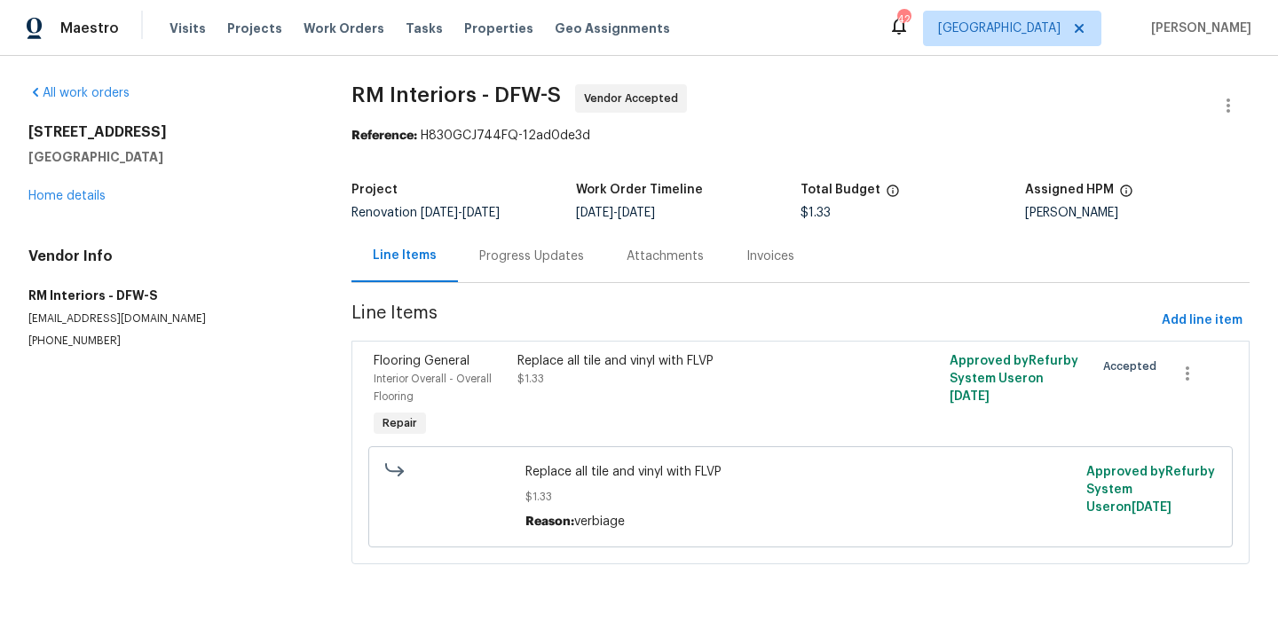
click at [673, 371] on div "Replace all tile and vinyl with FLVP $1.33" at bounding box center [693, 370] width 350 height 36
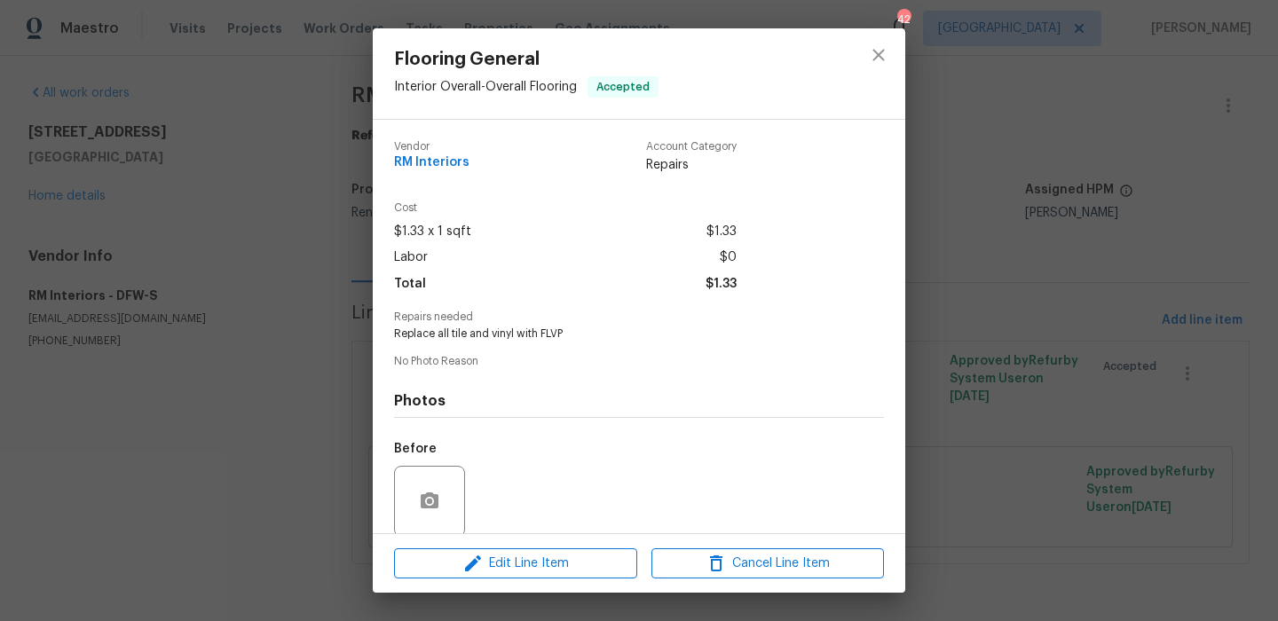
click at [555, 545] on div "Edit Line Item Cancel Line Item" at bounding box center [639, 563] width 533 height 59
click at [549, 557] on span "Edit Line Item" at bounding box center [515, 564] width 233 height 22
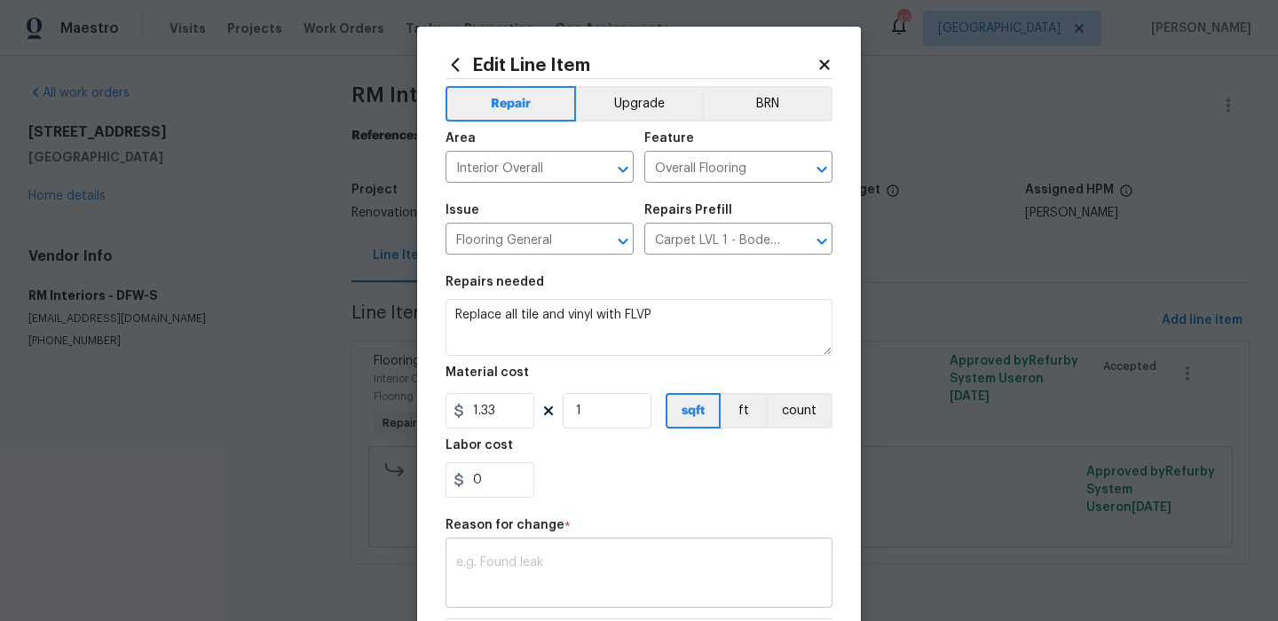
click at [572, 551] on div "x ​" at bounding box center [639, 575] width 387 height 66
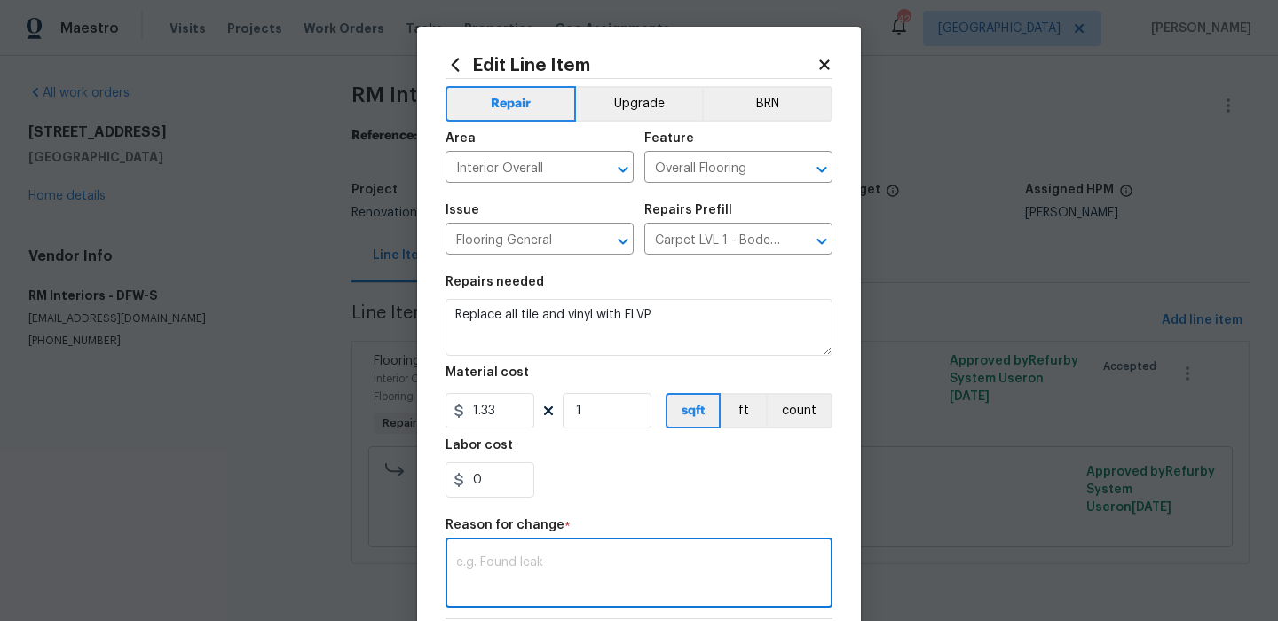
paste textarea "Good morning, please see the attached sales quote of $1,091.74 for approval for…"
type textarea "Good morning, please see the attached sales quote of $1,091.74 for approval for…"
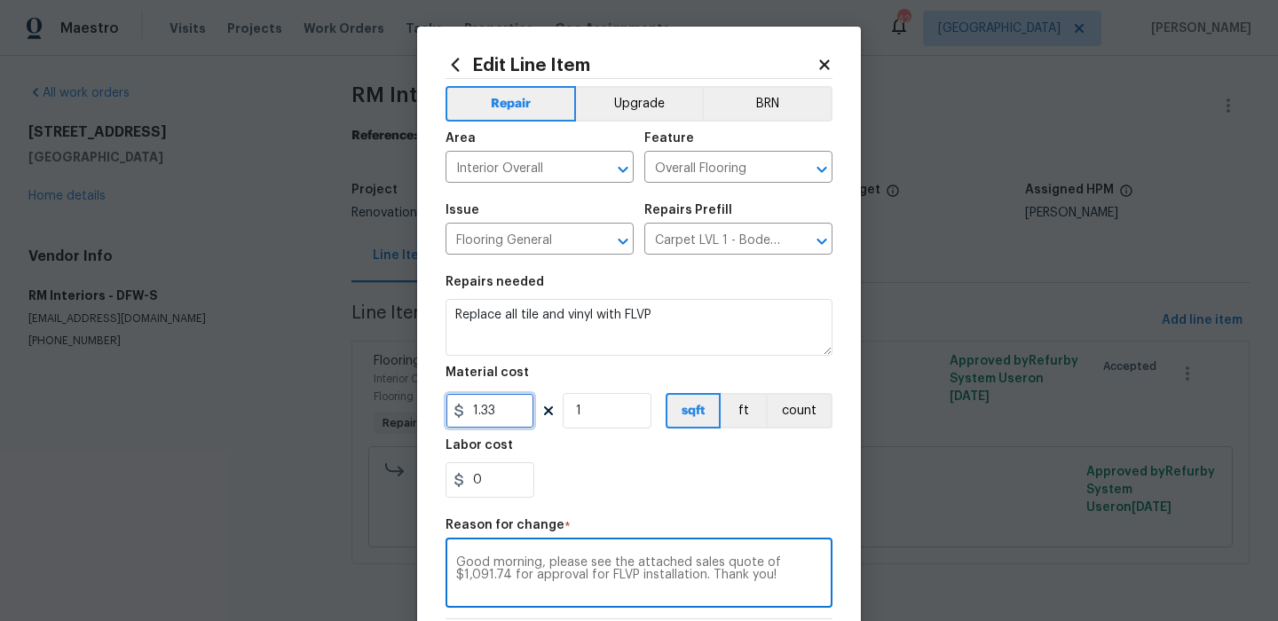
click at [503, 424] on input "1.33" at bounding box center [490, 411] width 89 height 36
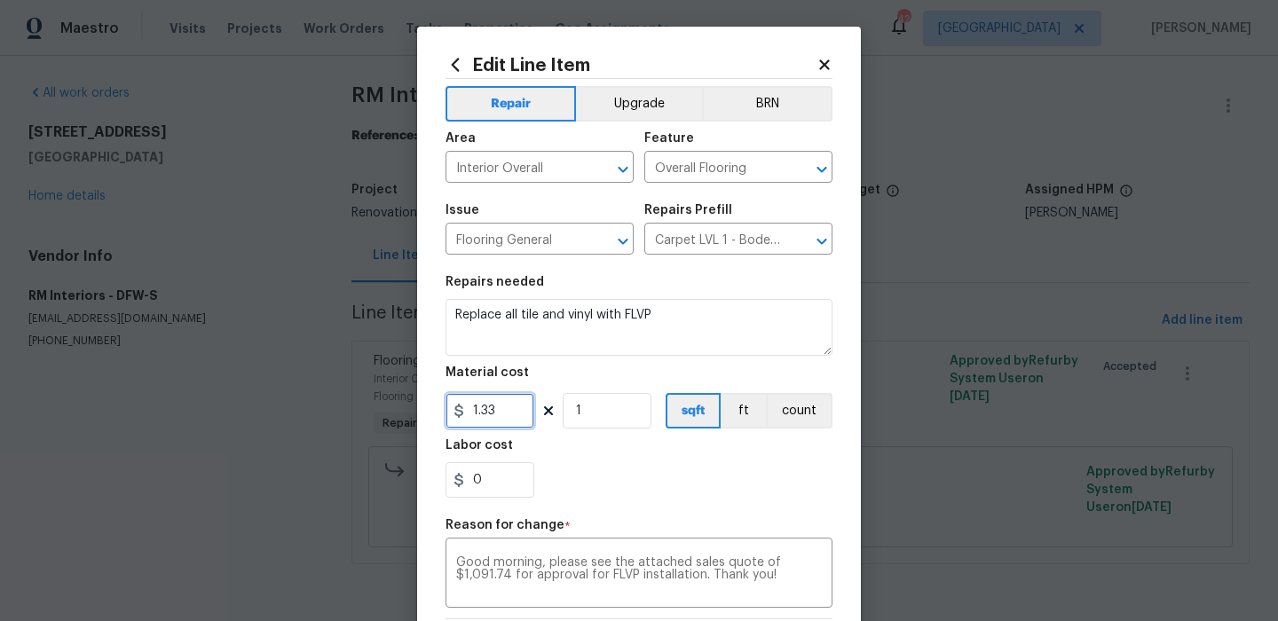
click at [503, 424] on input "1.33" at bounding box center [490, 411] width 89 height 36
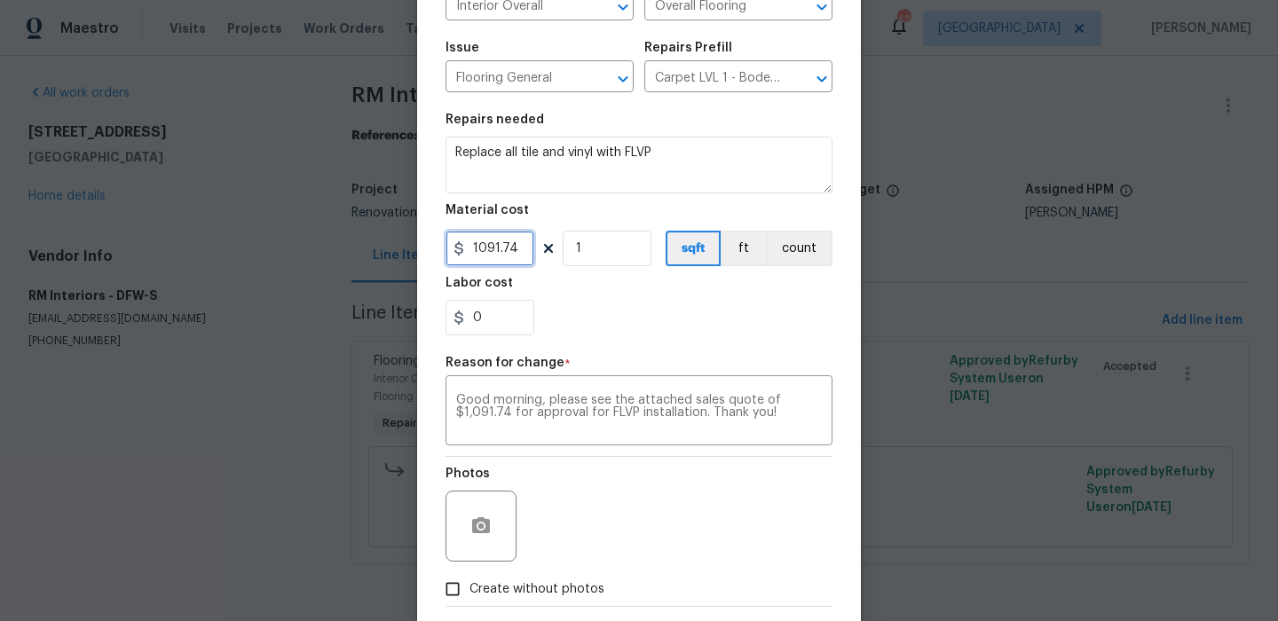
scroll to position [254, 0]
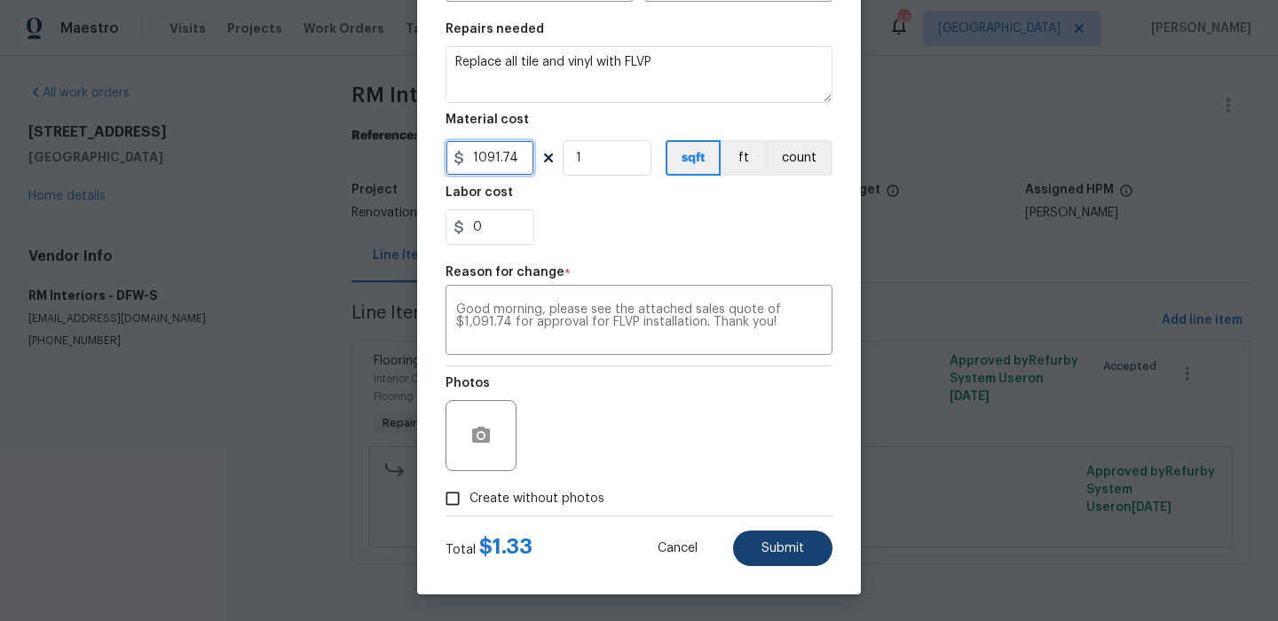
type input "1091.74"
click at [778, 561] on button "Submit" at bounding box center [782, 549] width 99 height 36
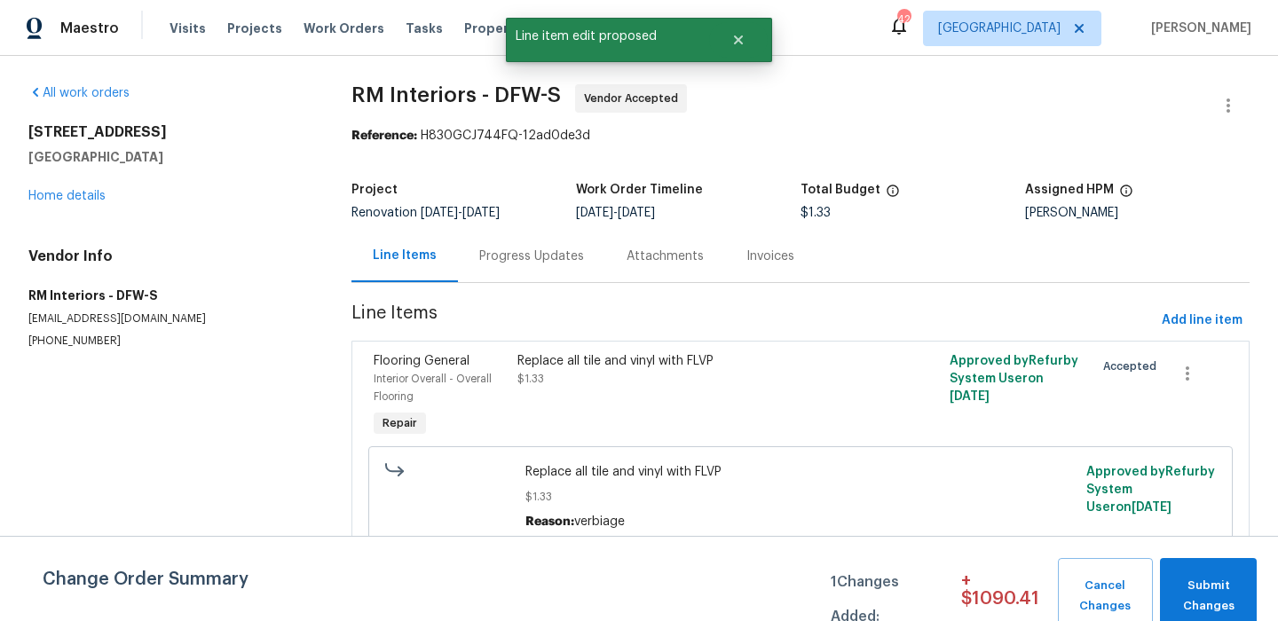
scroll to position [0, 0]
click at [1194, 597] on span "Submit Changes" at bounding box center [1208, 596] width 79 height 41
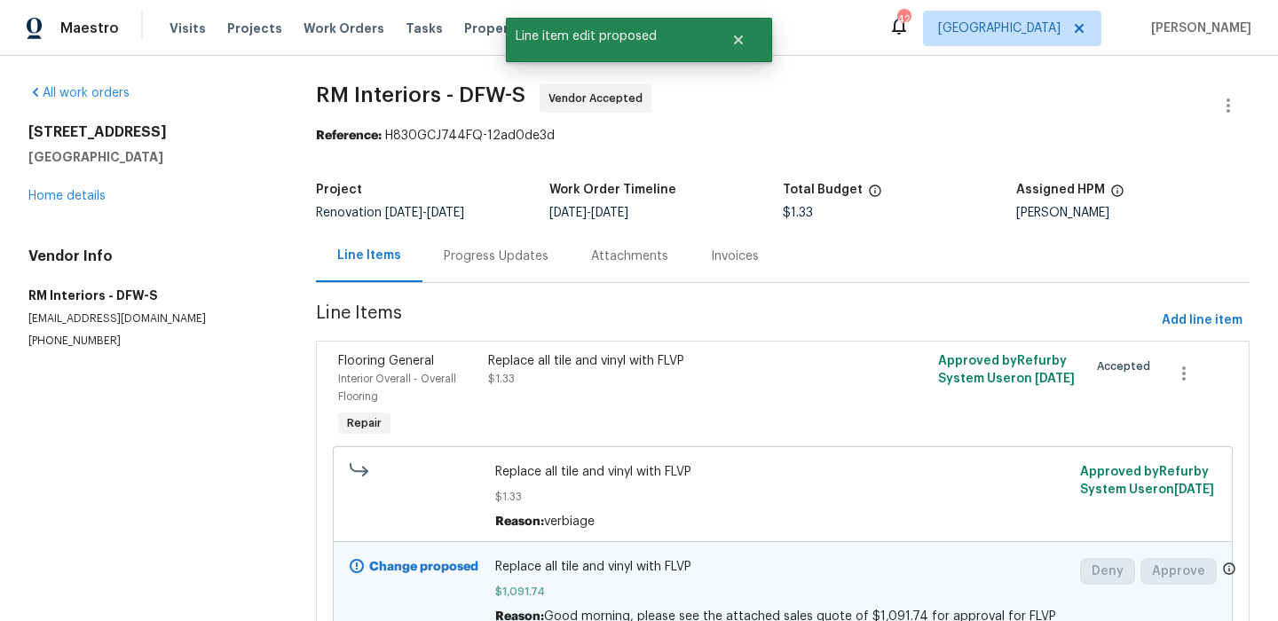
click at [67, 188] on div "5418 Bradford Dr Dallas, TX 75235 Home details" at bounding box center [150, 164] width 245 height 82
click at [67, 199] on link "Home details" at bounding box center [66, 196] width 77 height 12
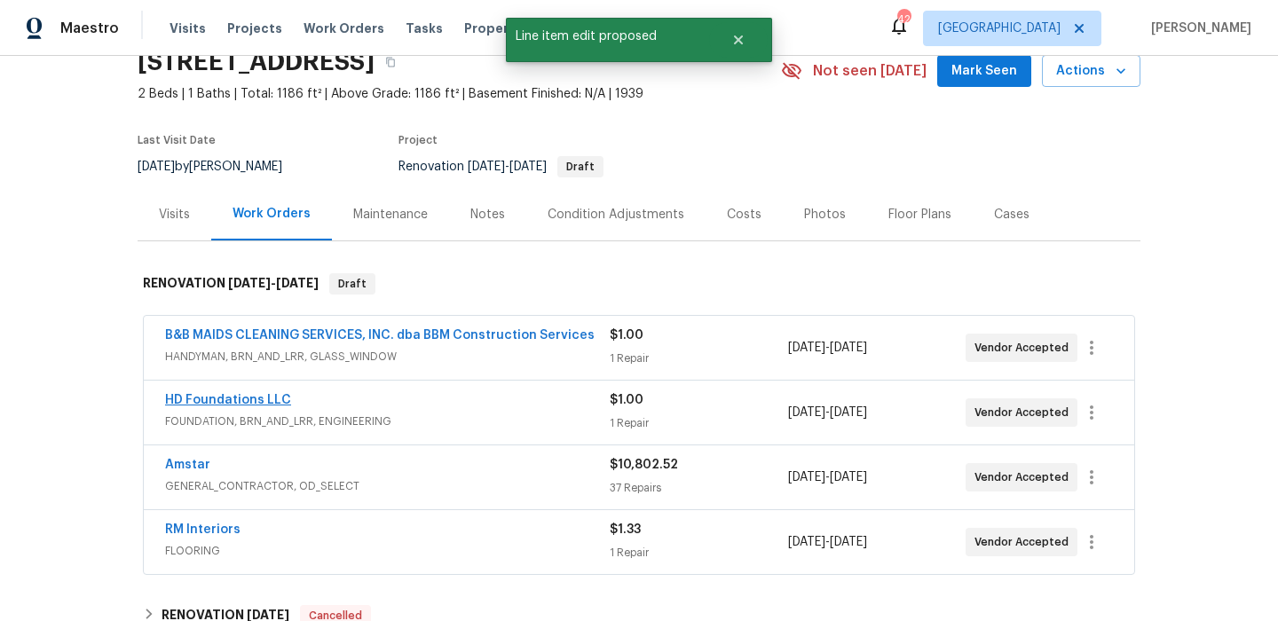
scroll to position [146, 0]
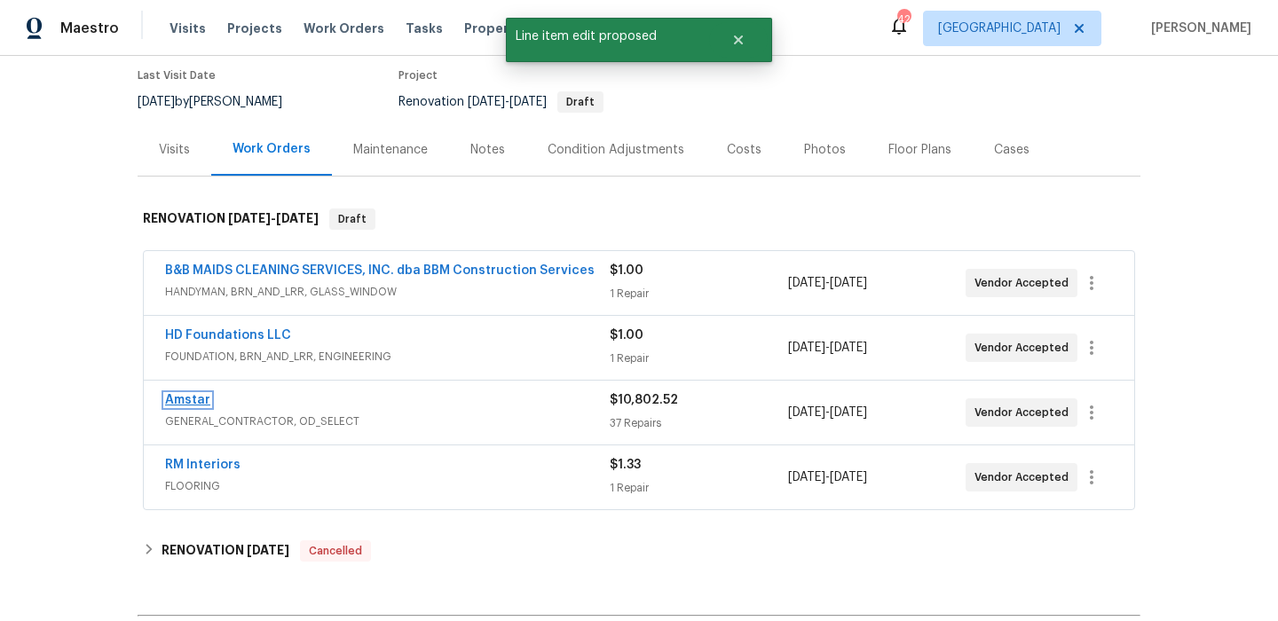
click at [192, 398] on link "Amstar" at bounding box center [187, 400] width 45 height 12
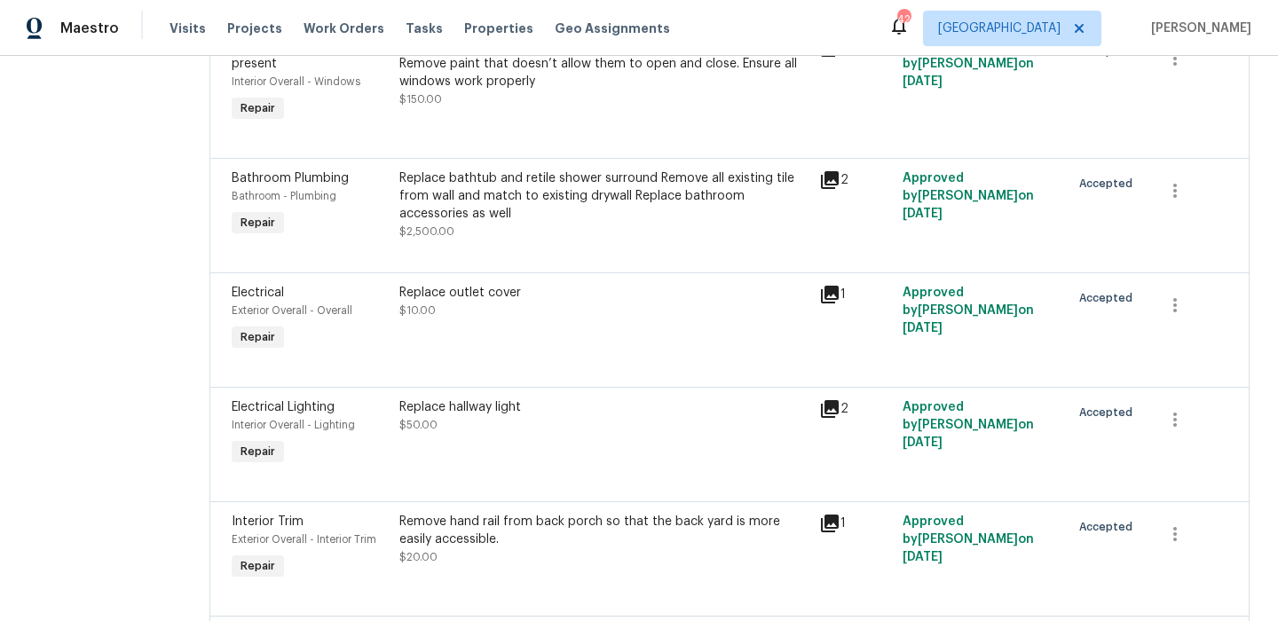
scroll to position [2357, 0]
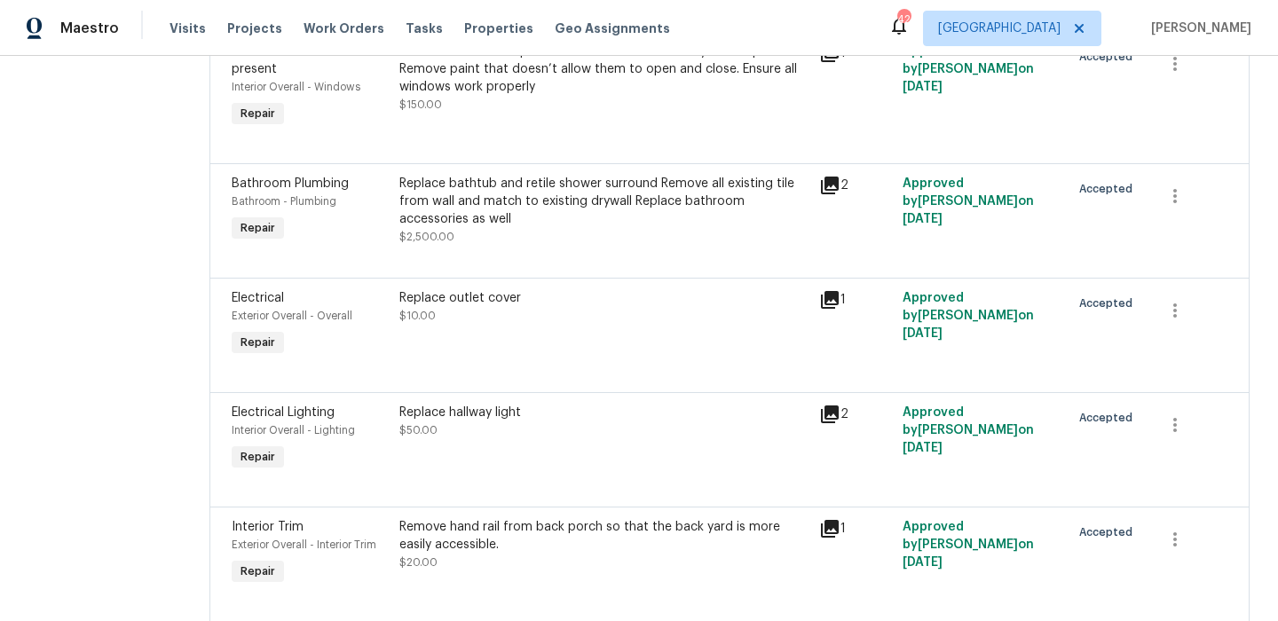
click at [824, 177] on icon at bounding box center [830, 186] width 18 height 18
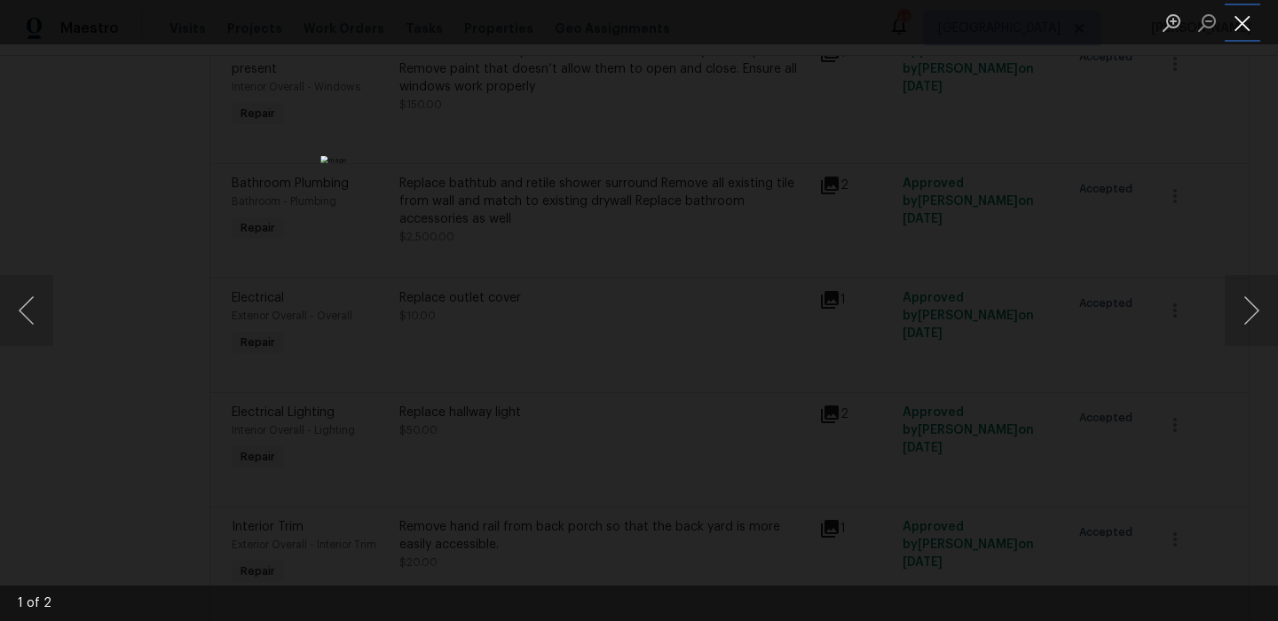
click at [1243, 8] on button "Close lightbox" at bounding box center [1243, 22] width 36 height 31
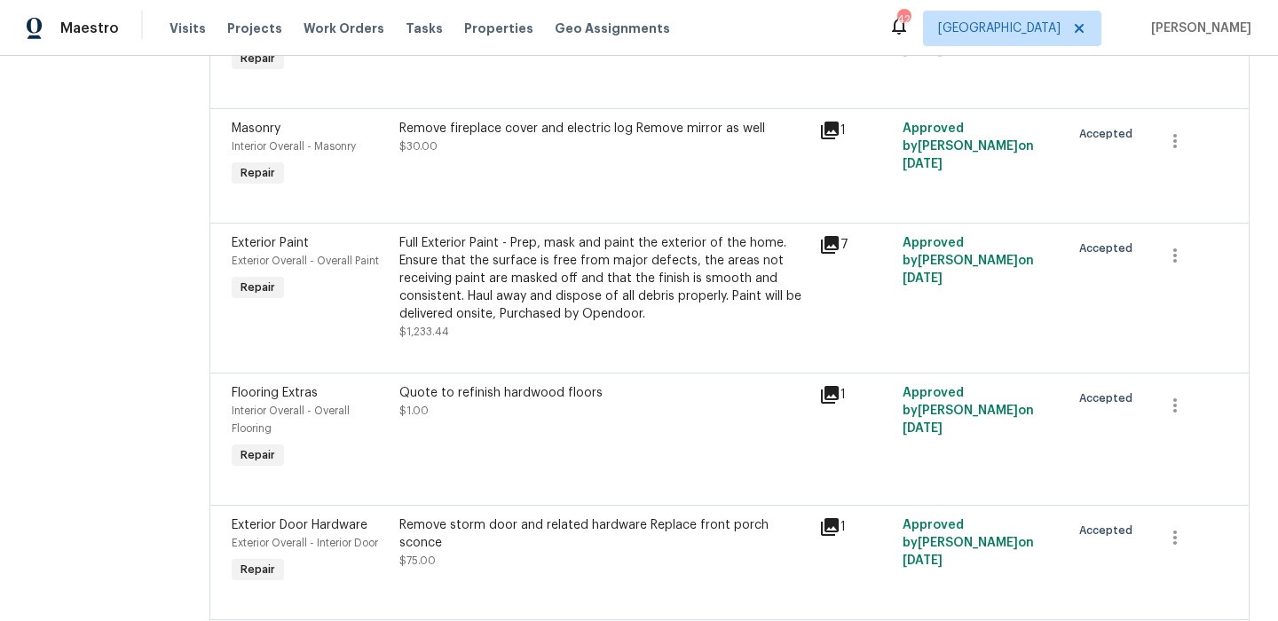
scroll to position [4261, 0]
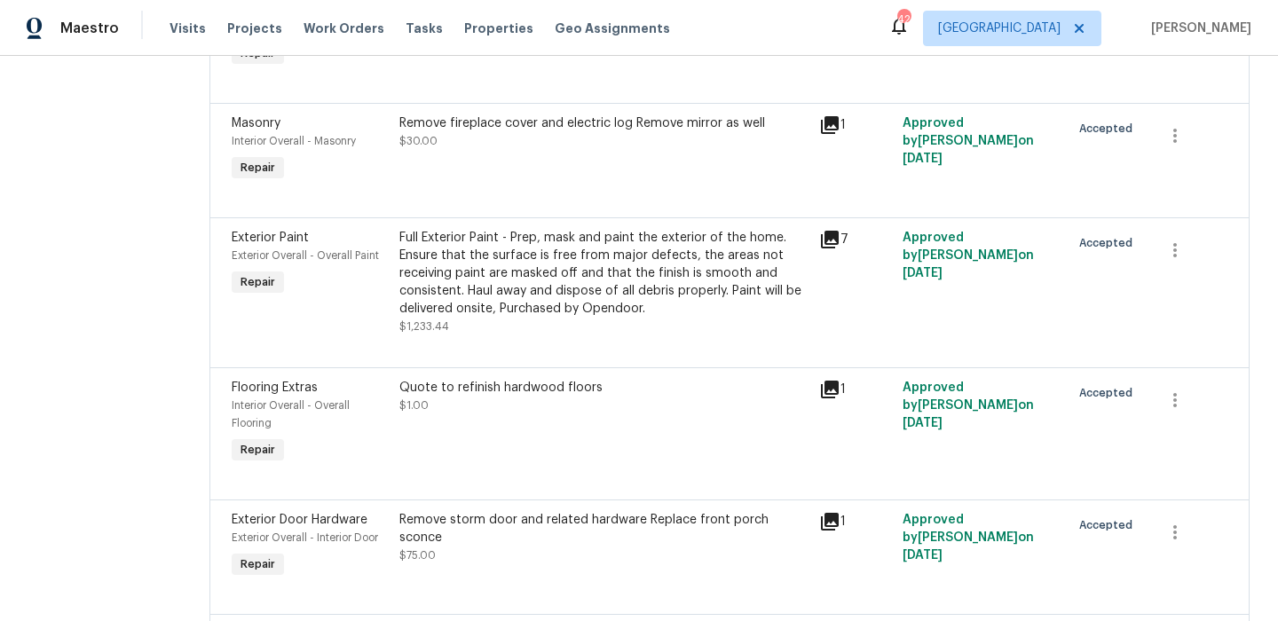
click at [537, 379] on div "Quote to refinish hardwood floors $1.00" at bounding box center [603, 397] width 409 height 36
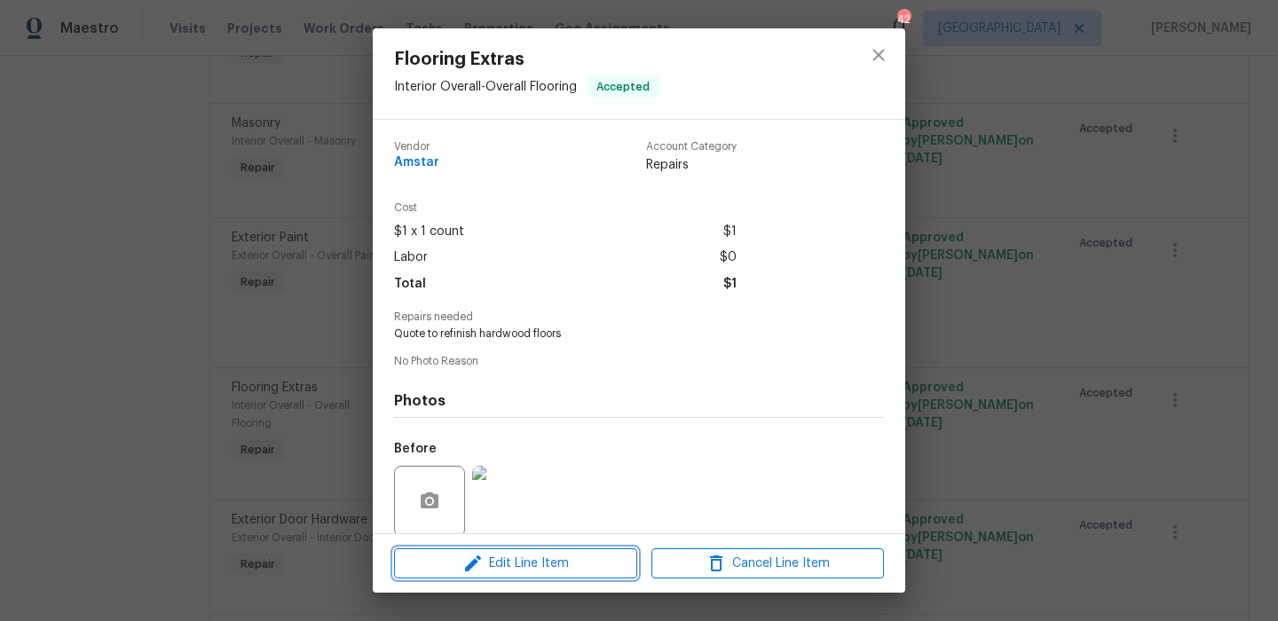
click at [561, 561] on span "Edit Line Item" at bounding box center [515, 564] width 233 height 22
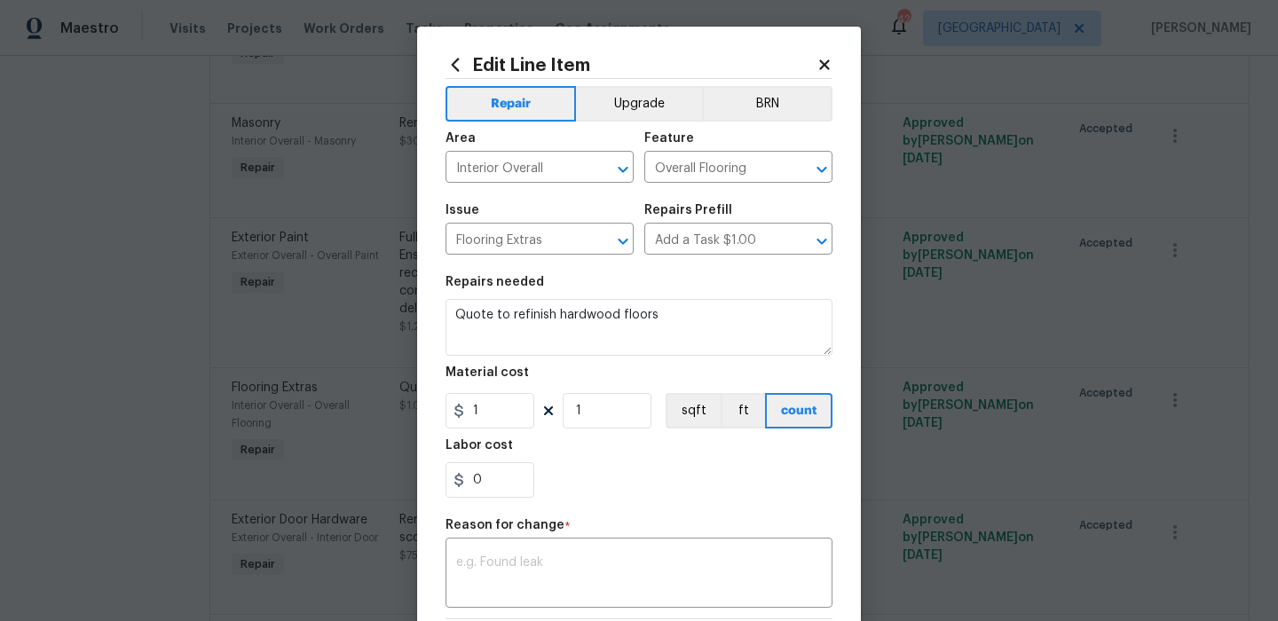
click at [502, 388] on div "Material cost" at bounding box center [639, 378] width 387 height 23
click at [502, 398] on input "1" at bounding box center [490, 411] width 89 height 36
type input "3240"
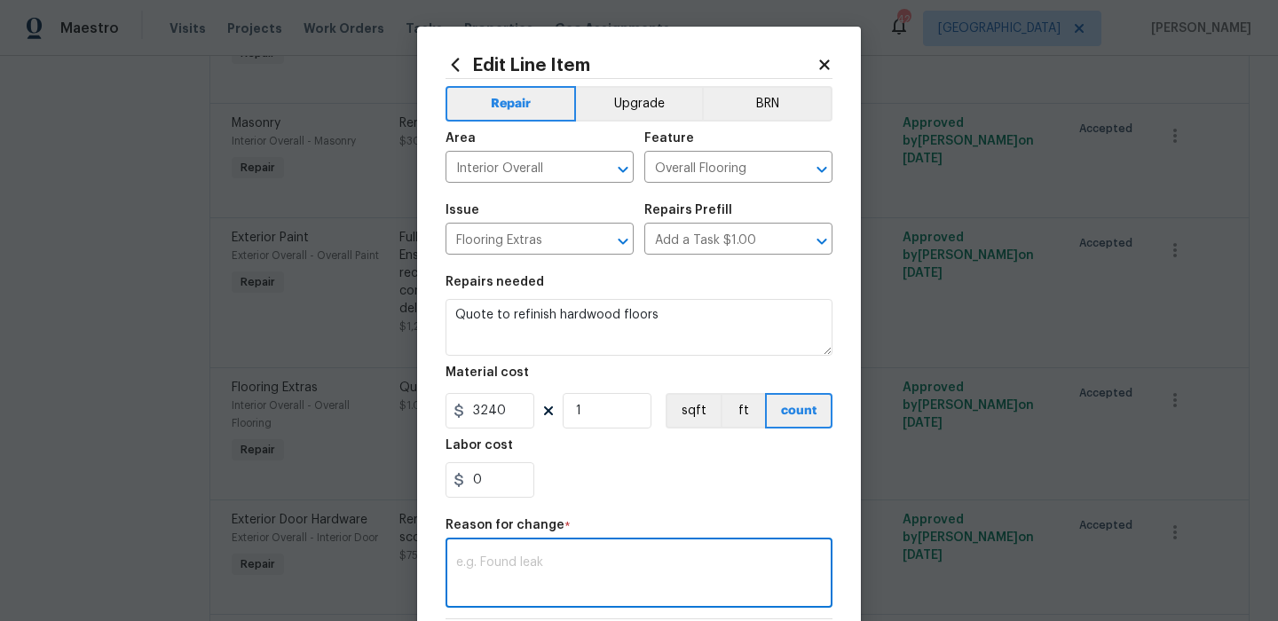
click at [531, 584] on textarea at bounding box center [639, 575] width 366 height 37
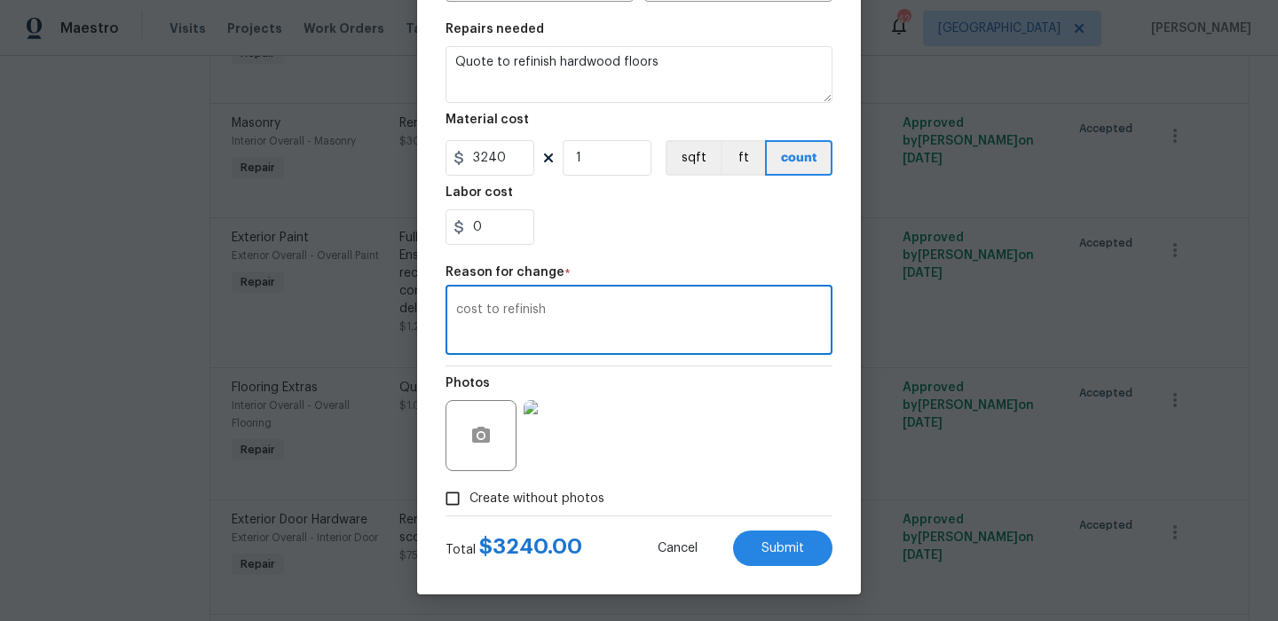
type textarea "cost to refinish"
click at [586, 504] on span "Create without photos" at bounding box center [537, 499] width 135 height 19
click at [470, 504] on input "Create without photos" at bounding box center [453, 499] width 34 height 34
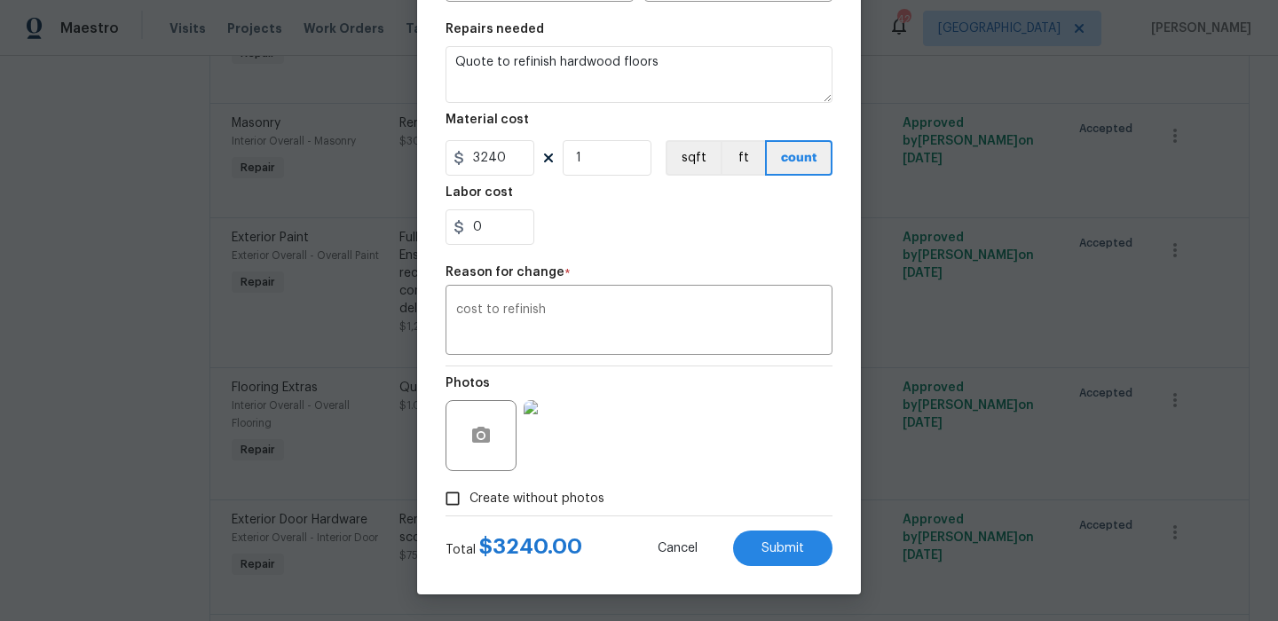
click at [674, 439] on div "Photos" at bounding box center [639, 424] width 387 height 115
click at [581, 504] on span "Create without photos" at bounding box center [537, 499] width 135 height 19
click at [470, 504] on input "Create without photos" at bounding box center [453, 499] width 34 height 34
checkbox input "false"
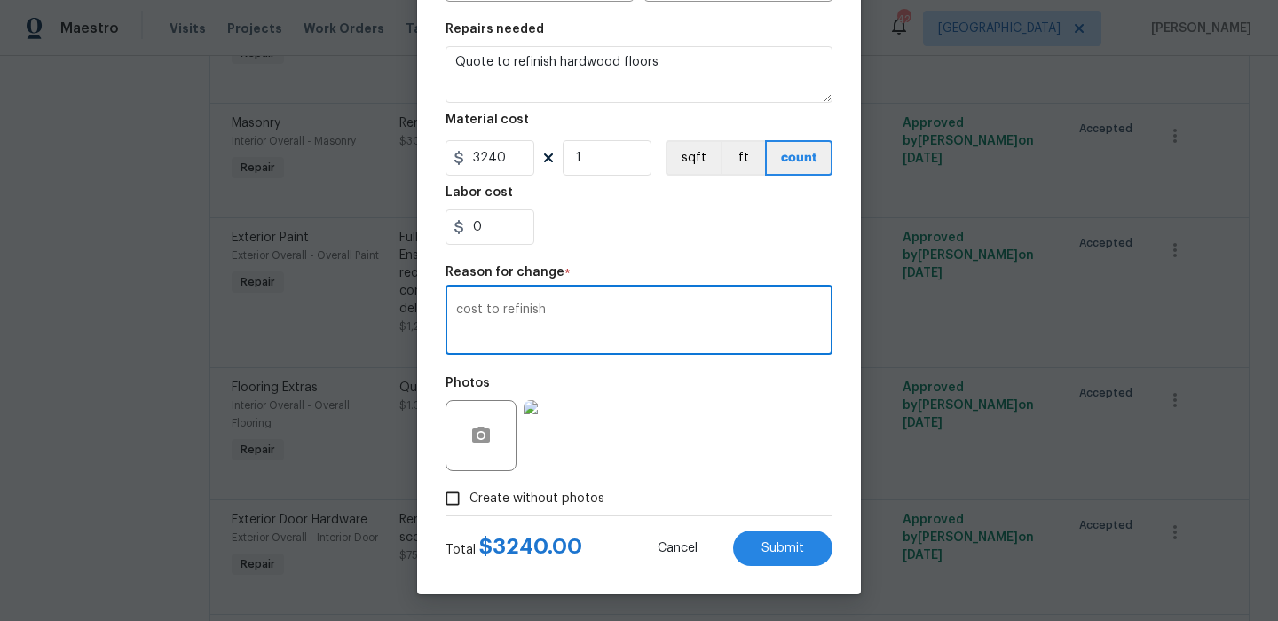
click at [660, 307] on textarea "cost to refinish" at bounding box center [639, 322] width 366 height 37
type textarea "cost to refinish"
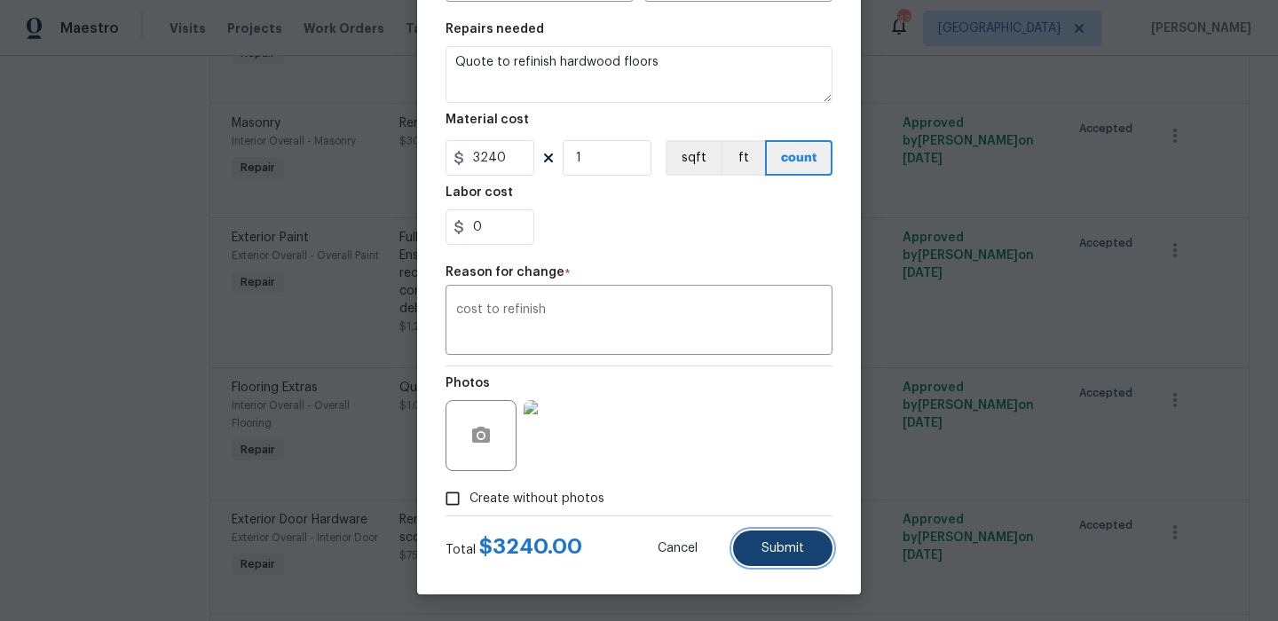
click at [775, 531] on button "Submit" at bounding box center [782, 549] width 99 height 36
type input "1"
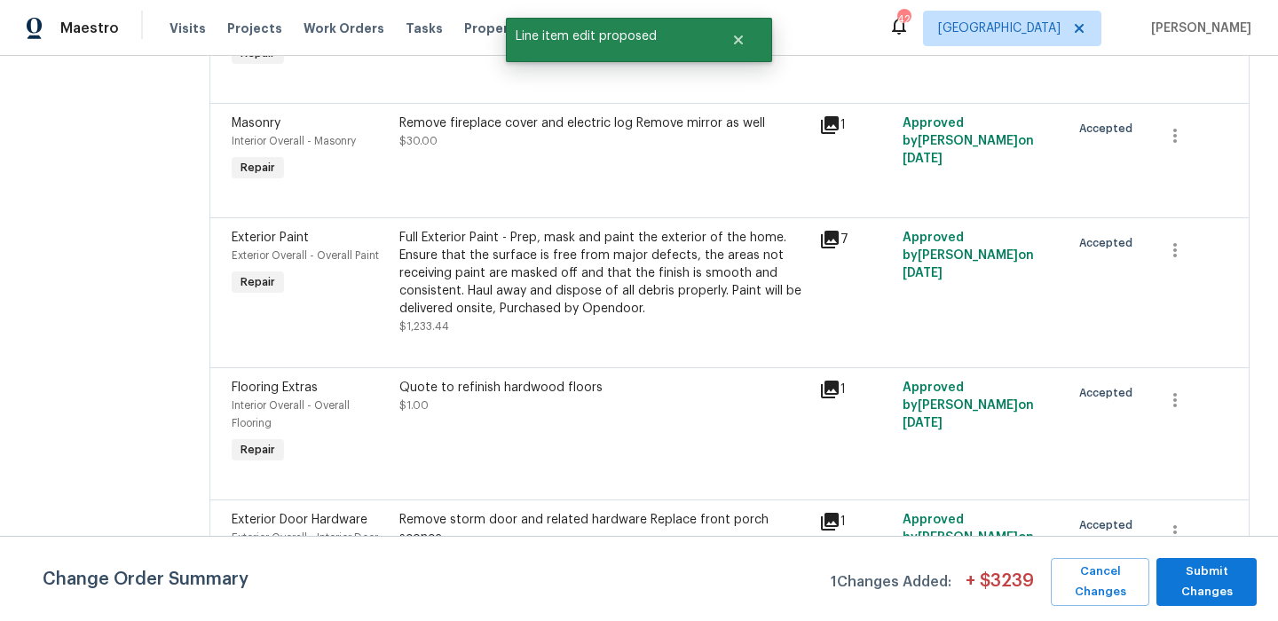
scroll to position [0, 0]
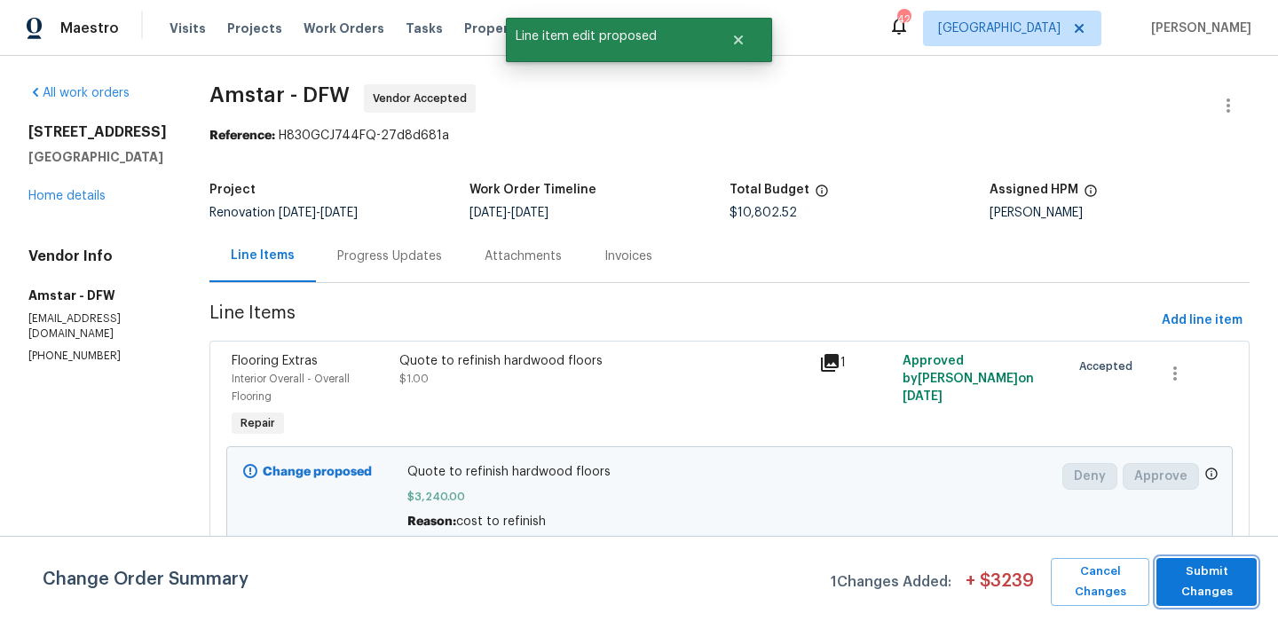
click at [1187, 582] on span "Submit Changes" at bounding box center [1206, 582] width 83 height 41
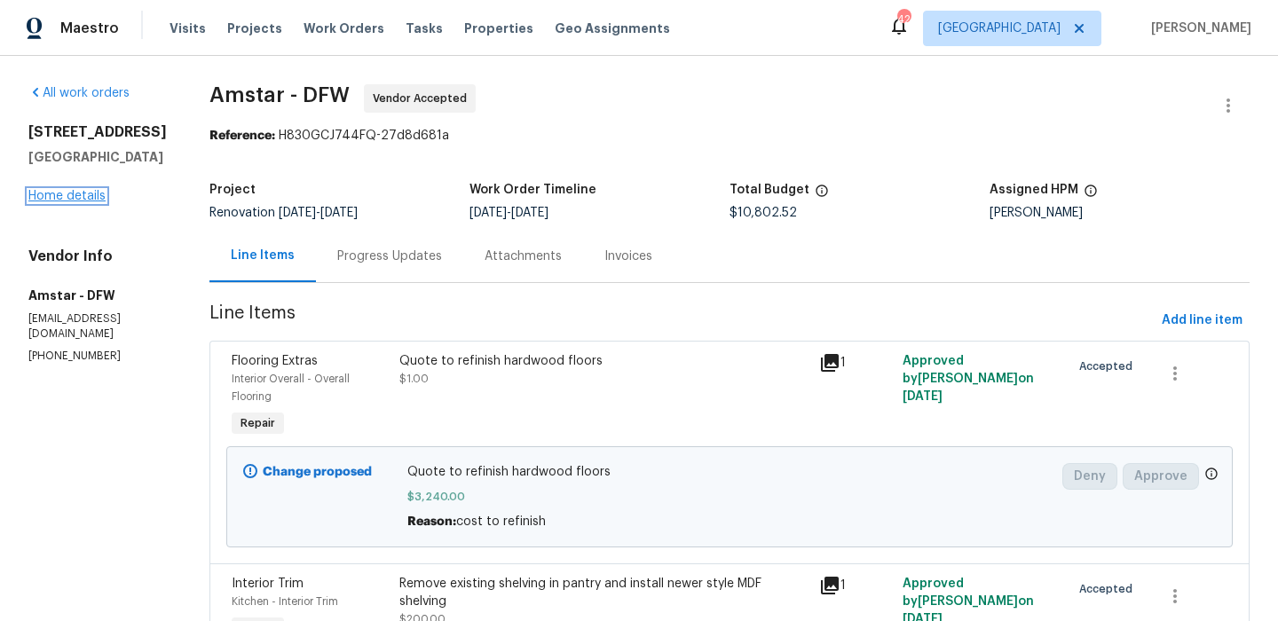
click at [77, 202] on link "Home details" at bounding box center [66, 196] width 77 height 12
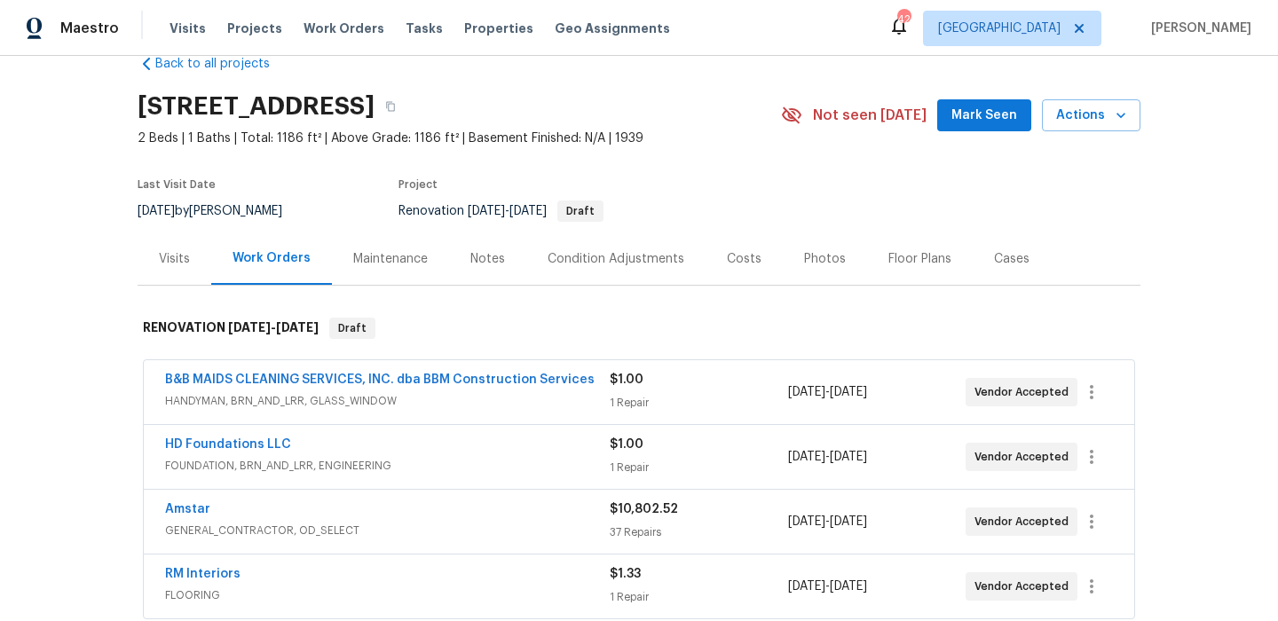
scroll to position [67, 0]
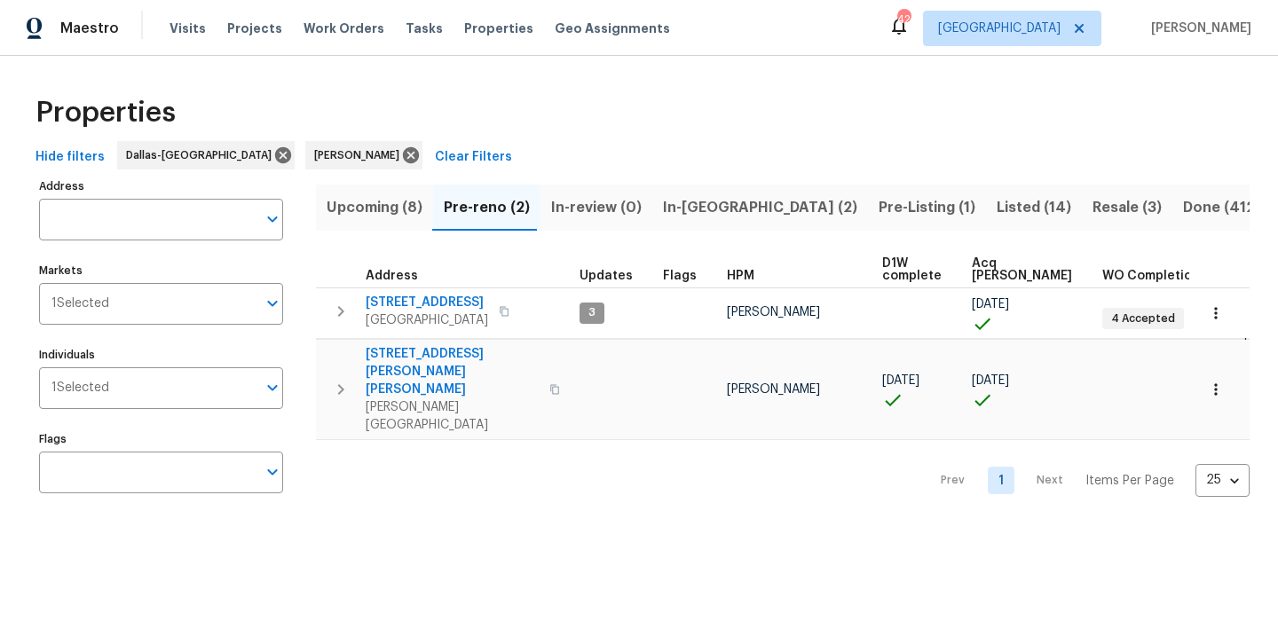
click at [376, 189] on button "Upcoming (8)" at bounding box center [374, 208] width 117 height 46
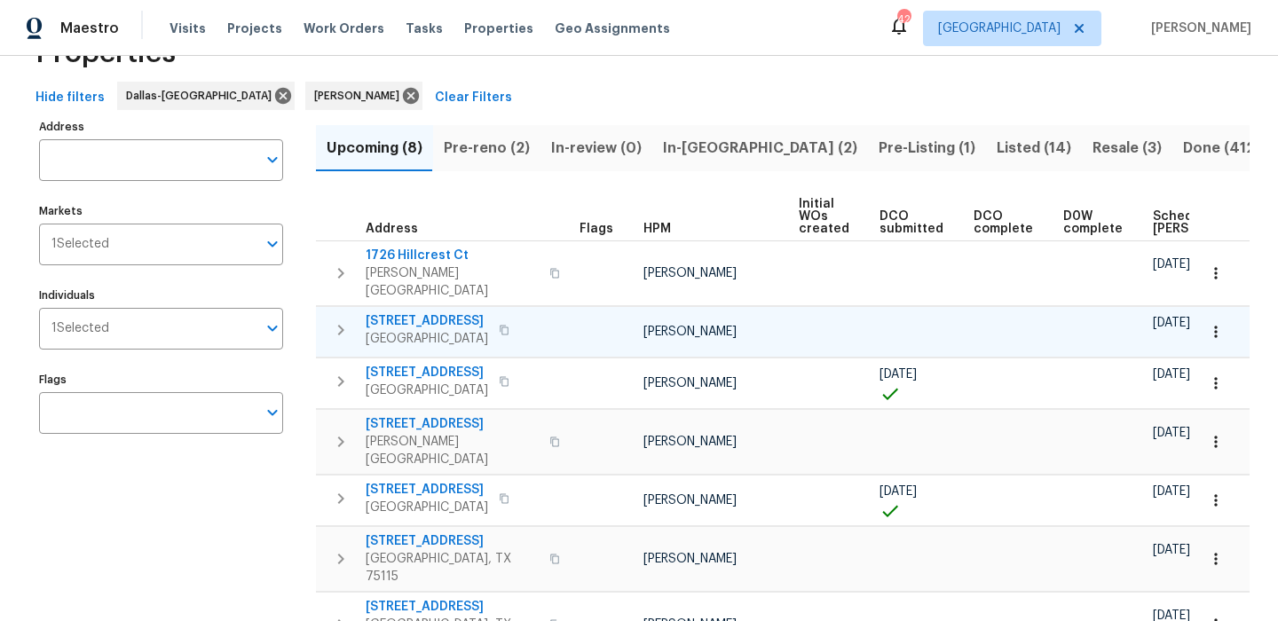
scroll to position [62, 0]
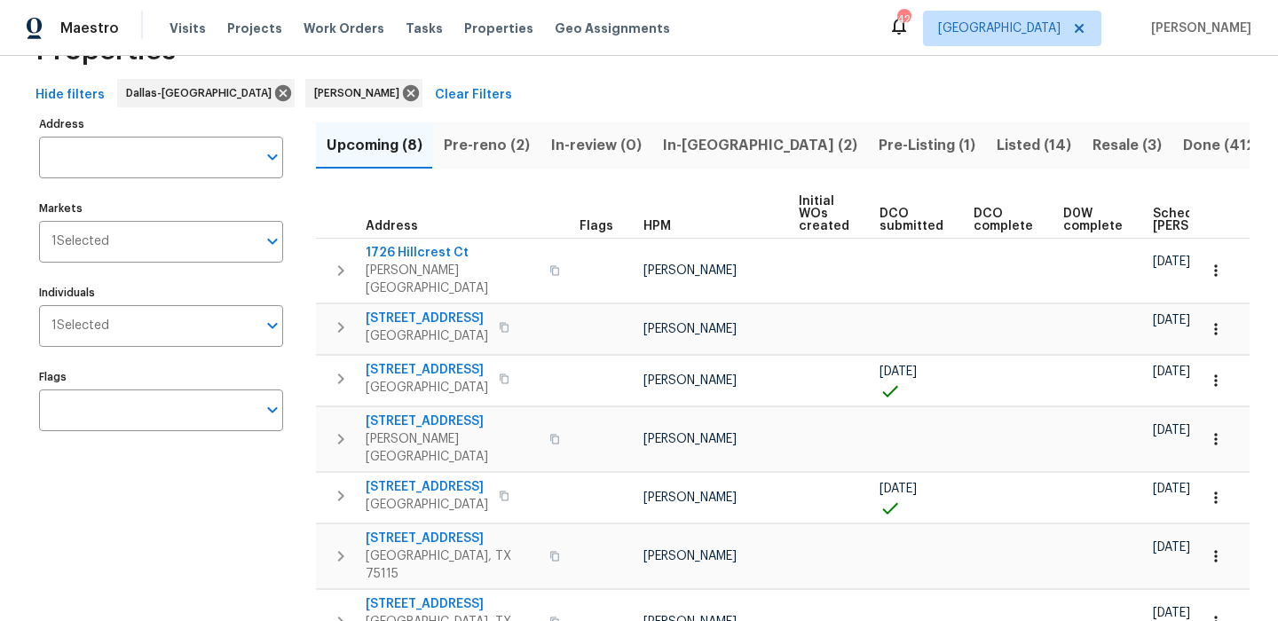
click at [1153, 224] on span "Scheduled [PERSON_NAME]" at bounding box center [1203, 220] width 100 height 25
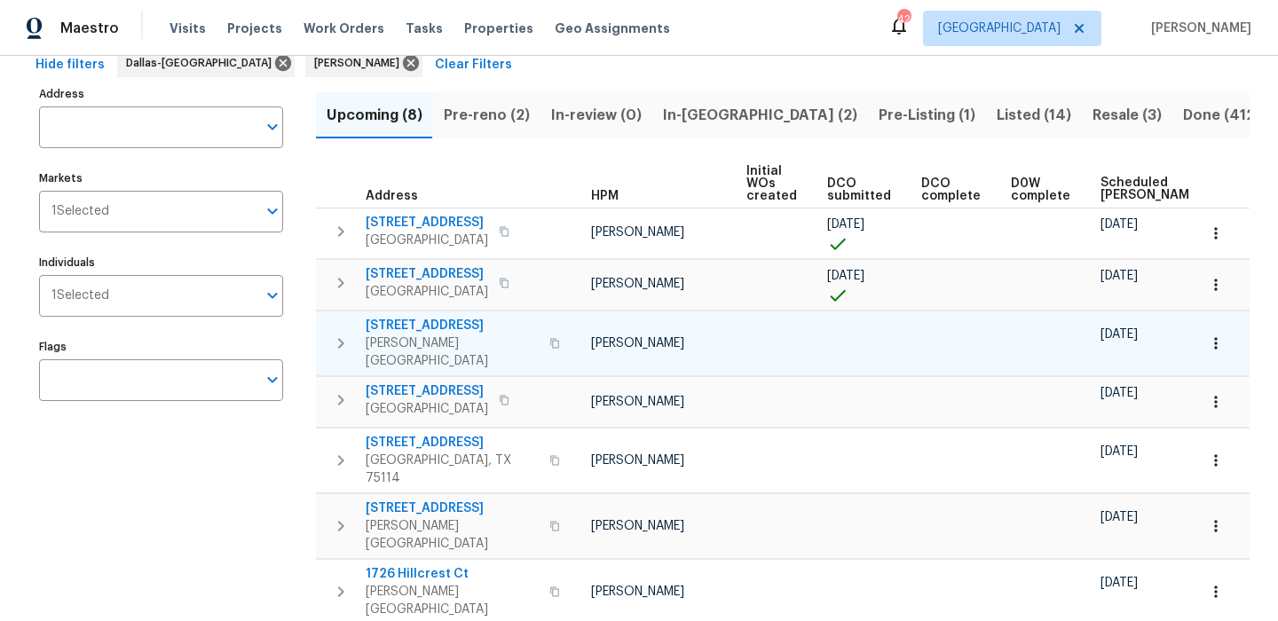
scroll to position [89, 0]
